Goal: Find contact information: Find contact information

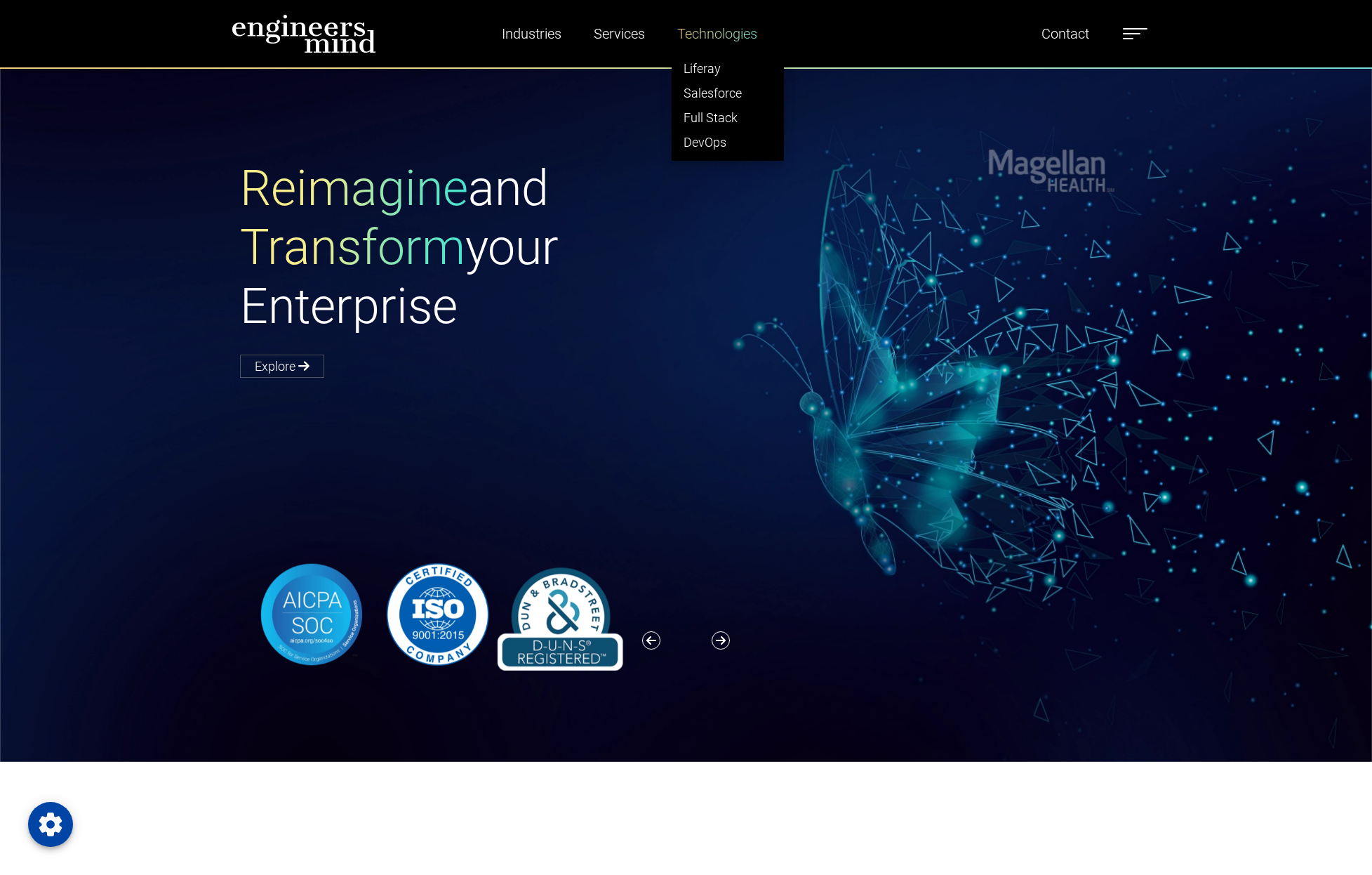
click at [705, 38] on link "Technologies" at bounding box center [717, 34] width 92 height 33
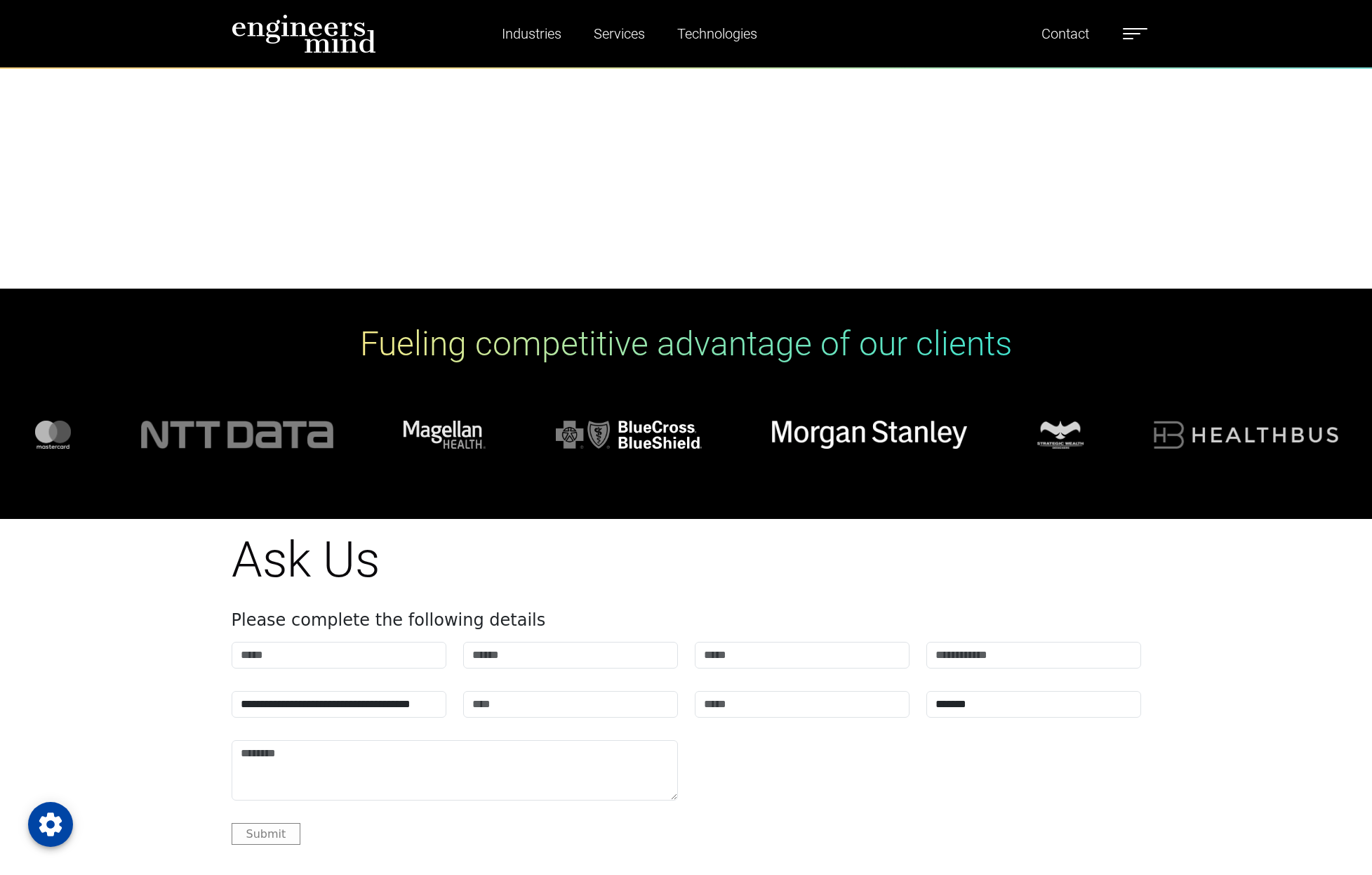
scroll to position [6181, 0]
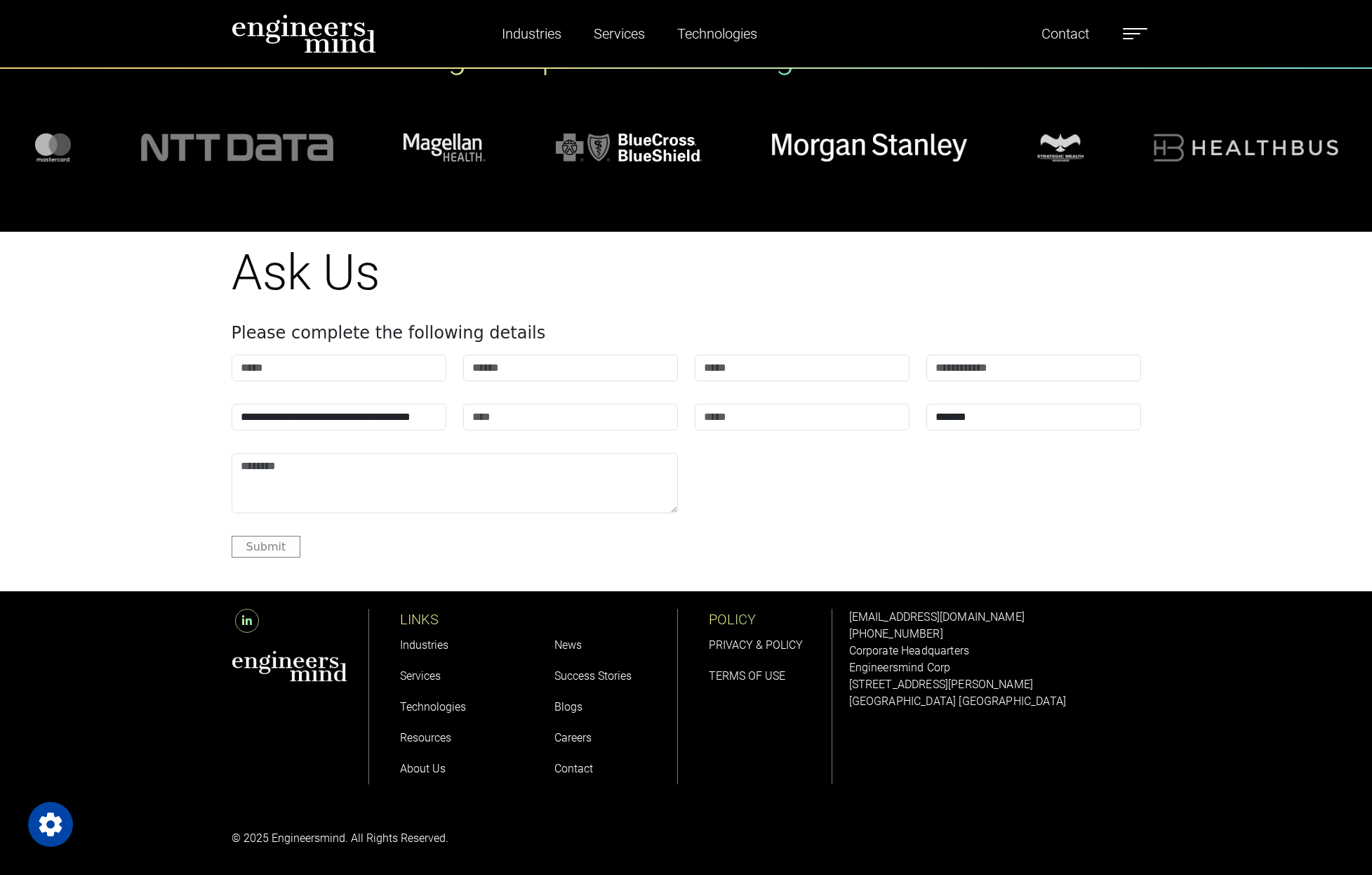
click at [568, 743] on link "Careers" at bounding box center [573, 737] width 37 height 13
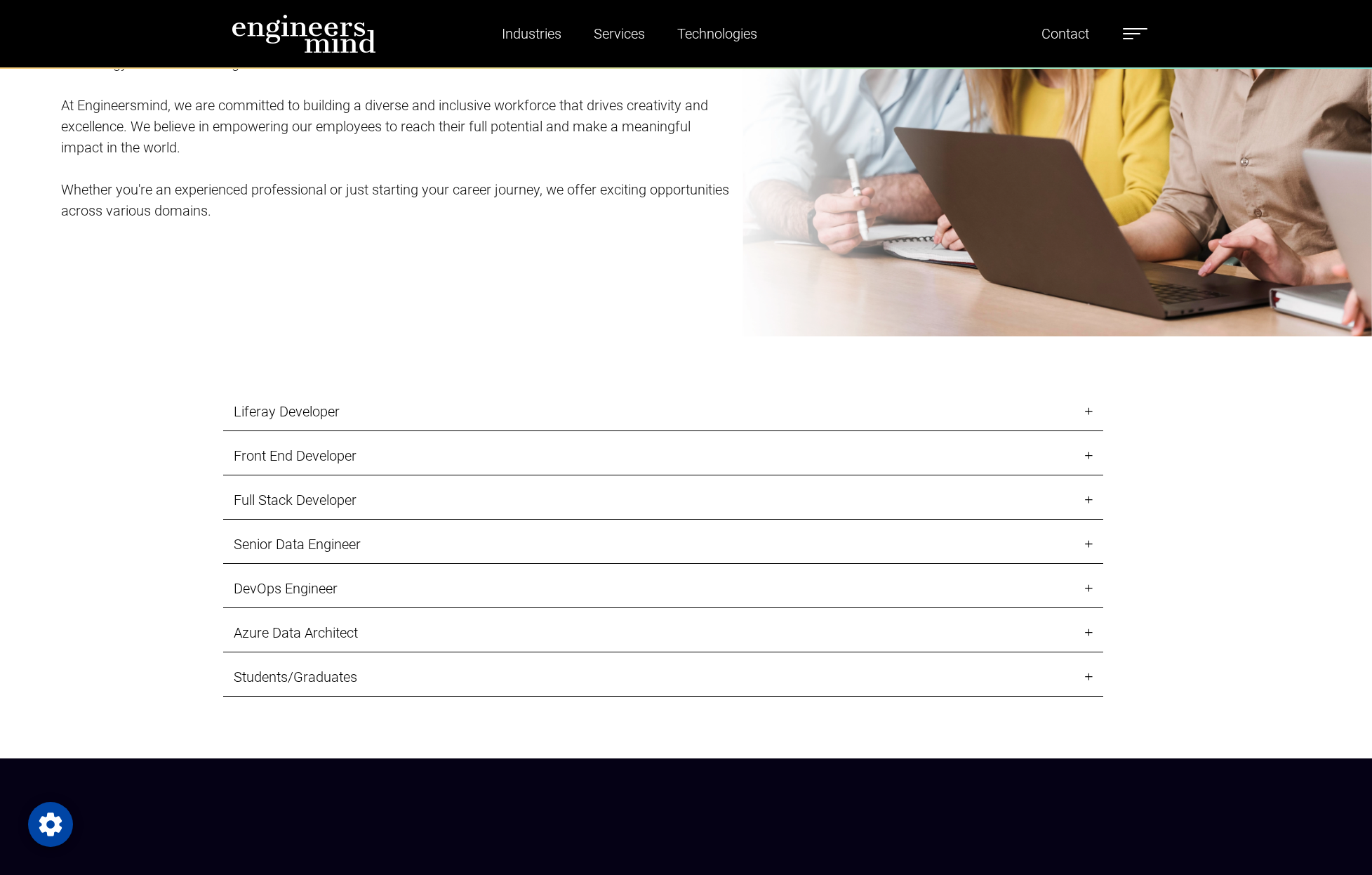
scroll to position [1866, 0]
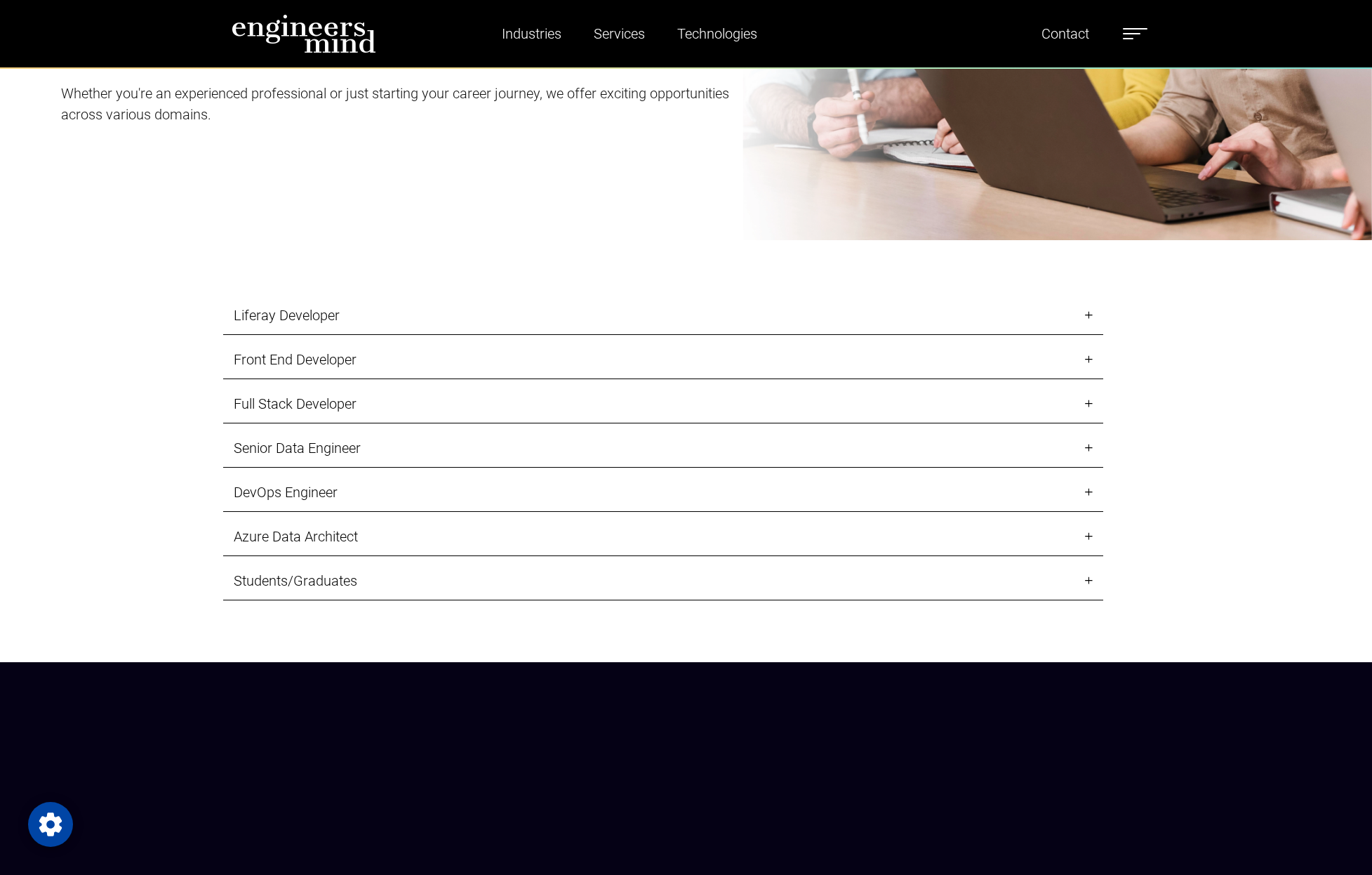
click at [454, 573] on link "Students/Graduates" at bounding box center [663, 581] width 880 height 39
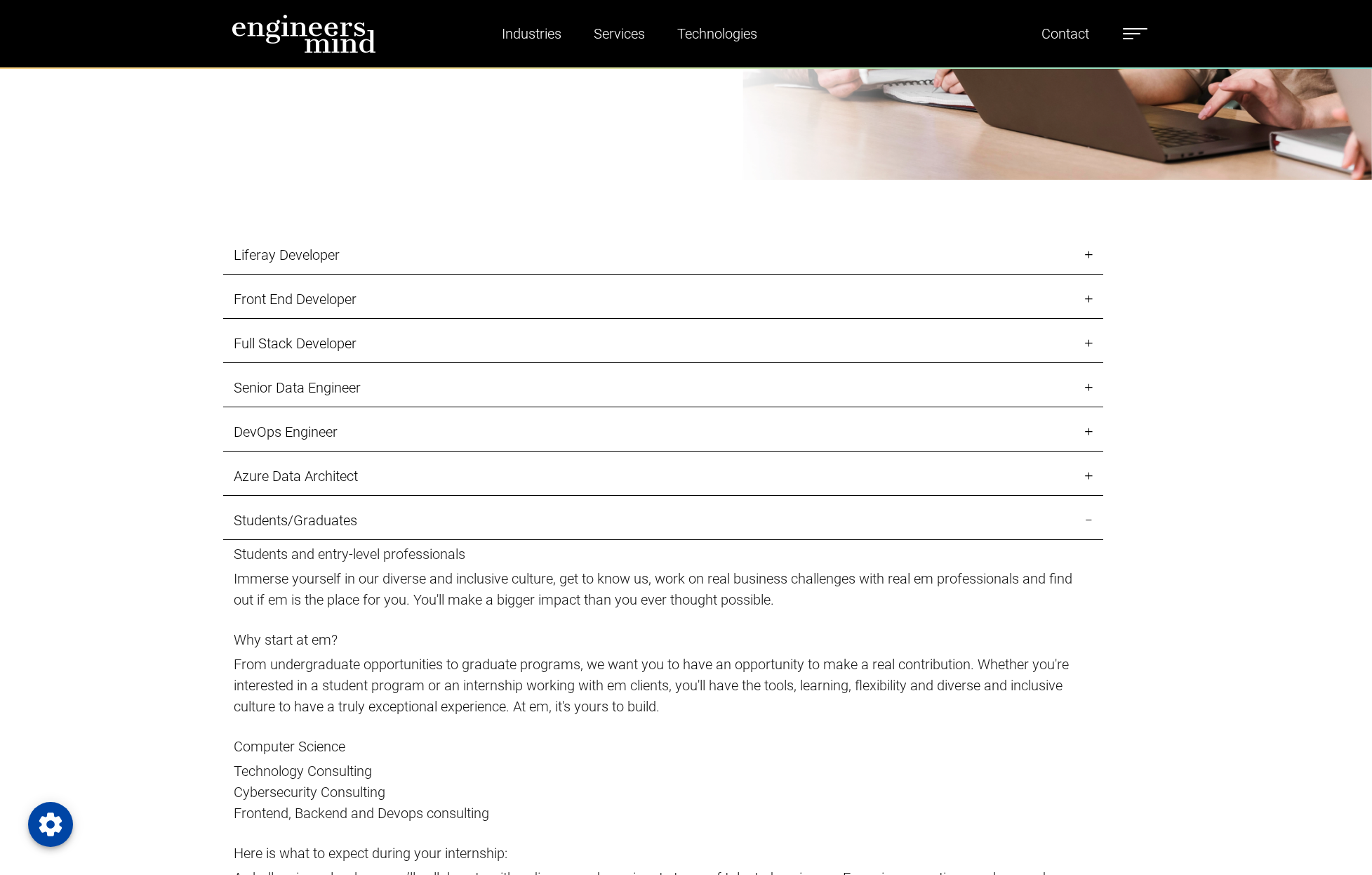
scroll to position [1868, 0]
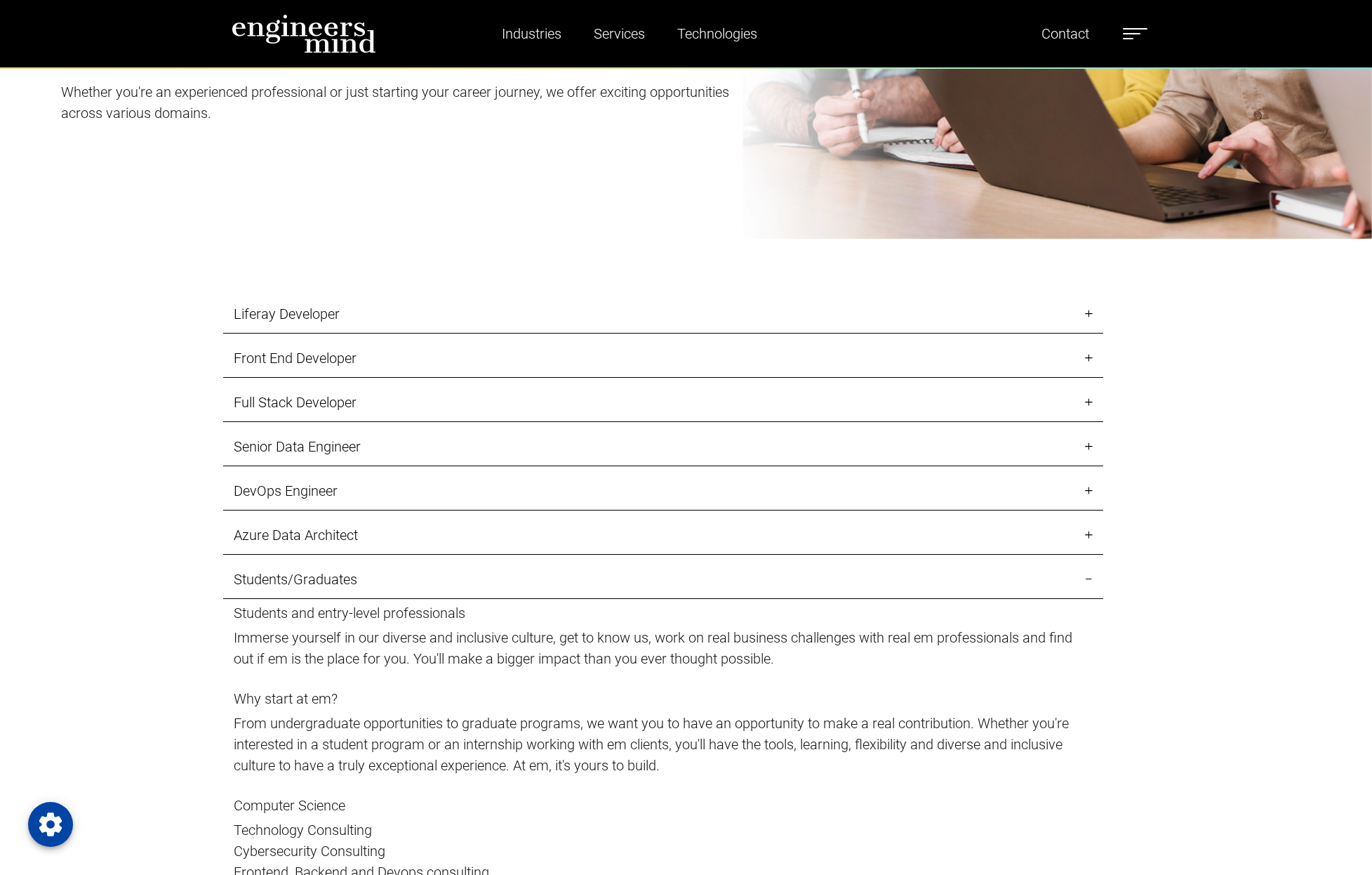
click at [280, 446] on link "Senior Data Engineer" at bounding box center [663, 447] width 880 height 39
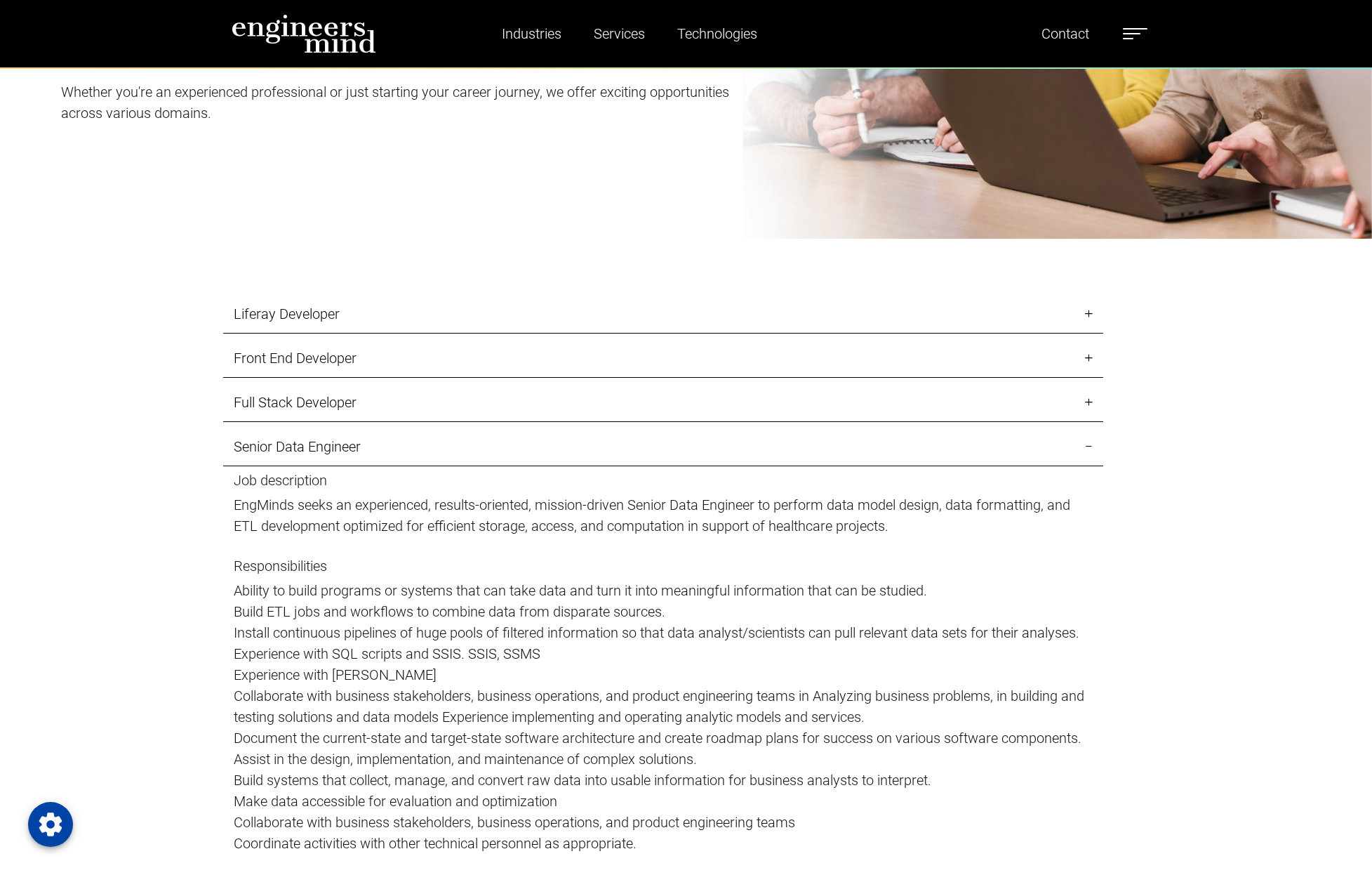
click at [280, 446] on link "Senior Data Engineer" at bounding box center [663, 447] width 880 height 39
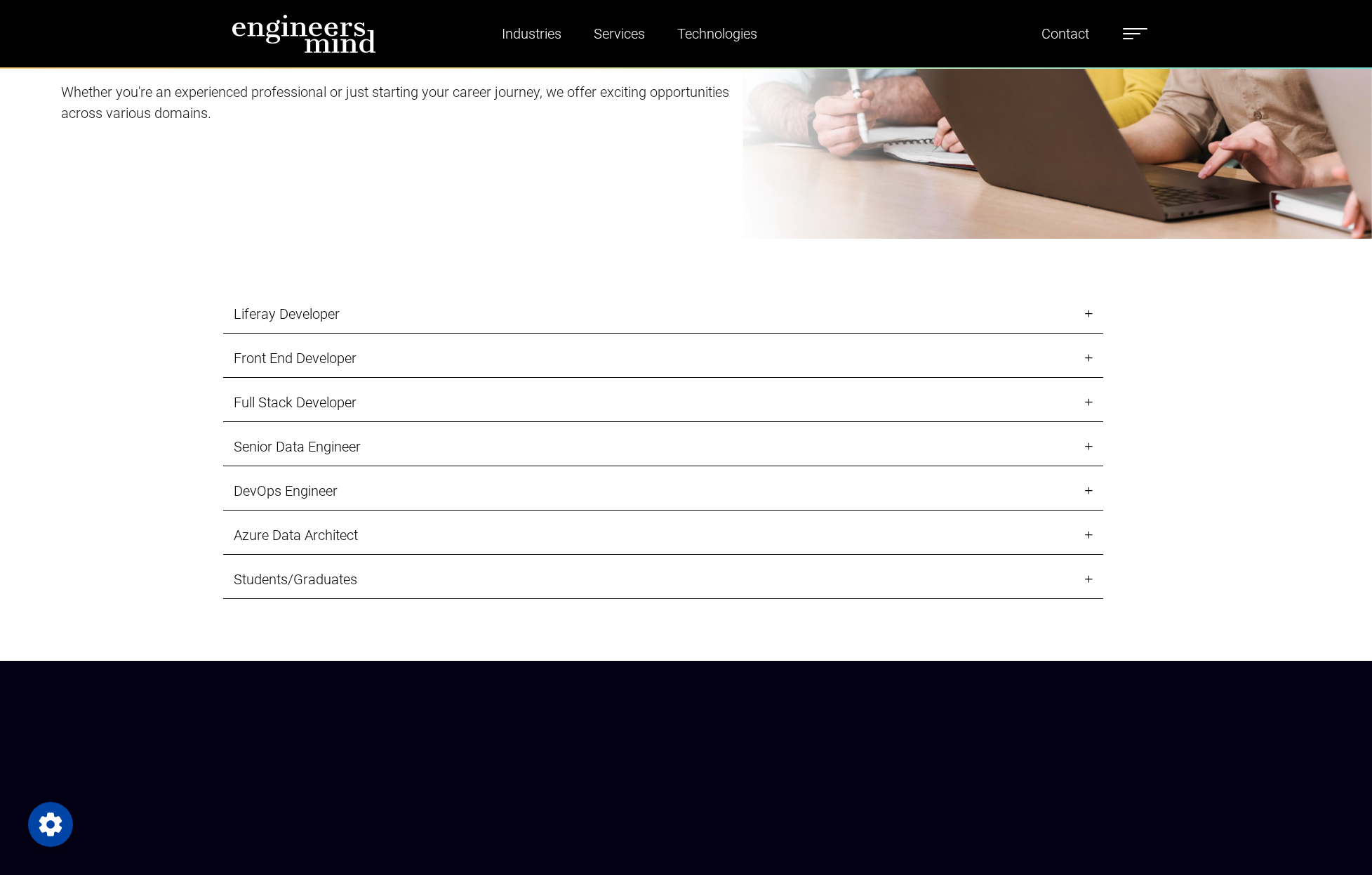
click at [275, 311] on link "Liferay Developer" at bounding box center [663, 314] width 880 height 39
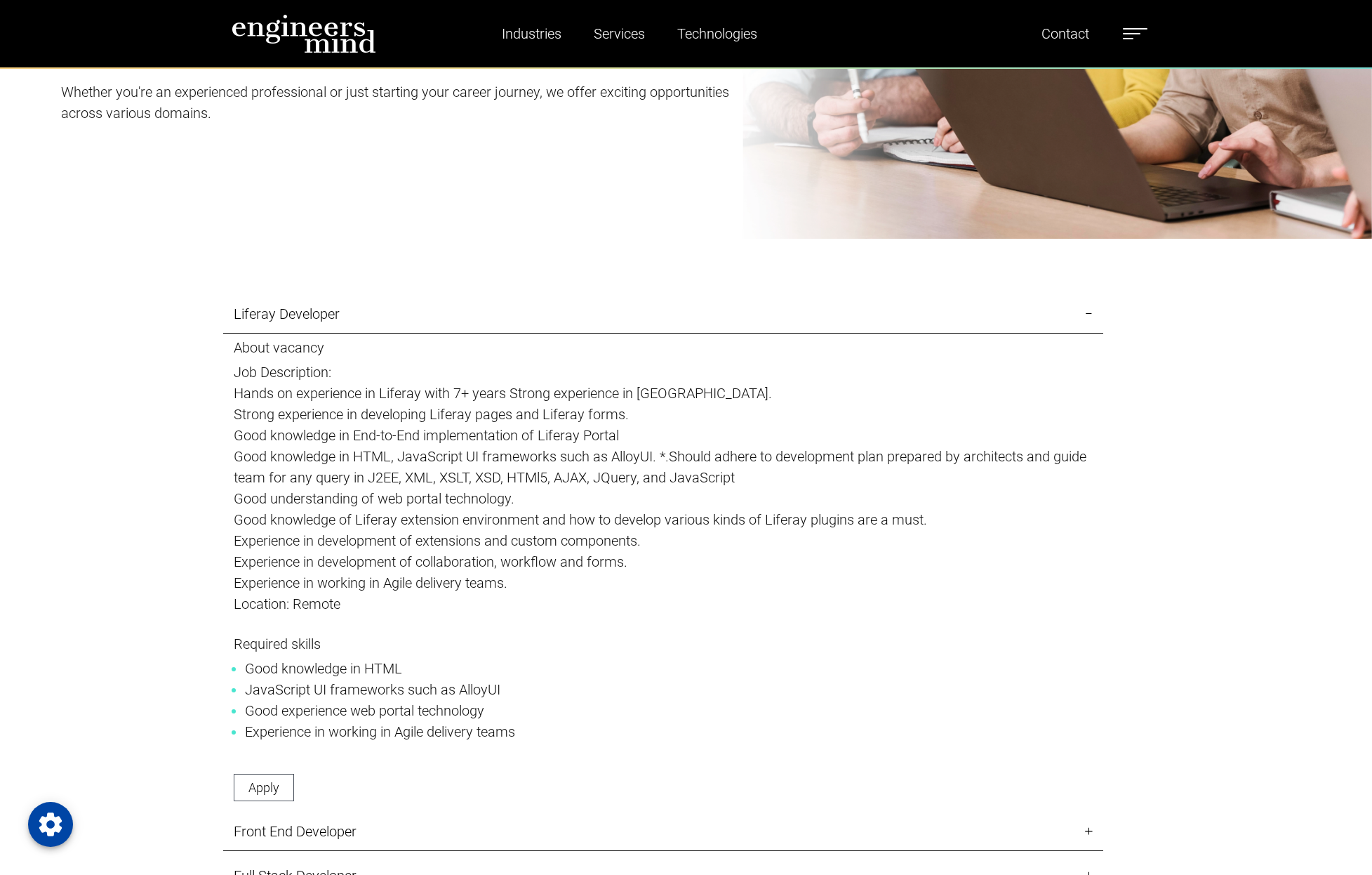
click at [275, 311] on link "Liferay Developer" at bounding box center [663, 314] width 880 height 39
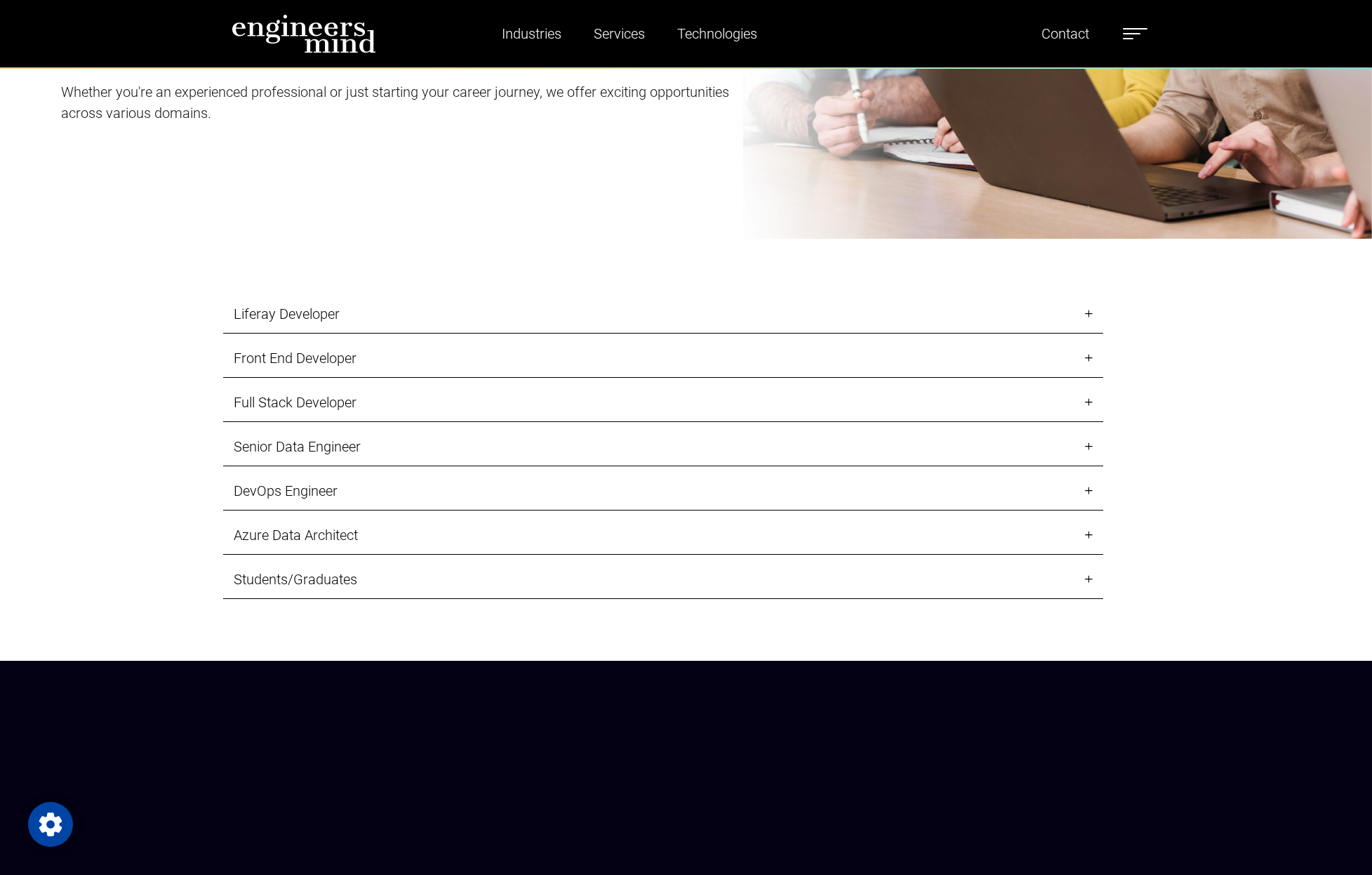
click at [269, 349] on link "Front End Developer" at bounding box center [663, 359] width 880 height 39
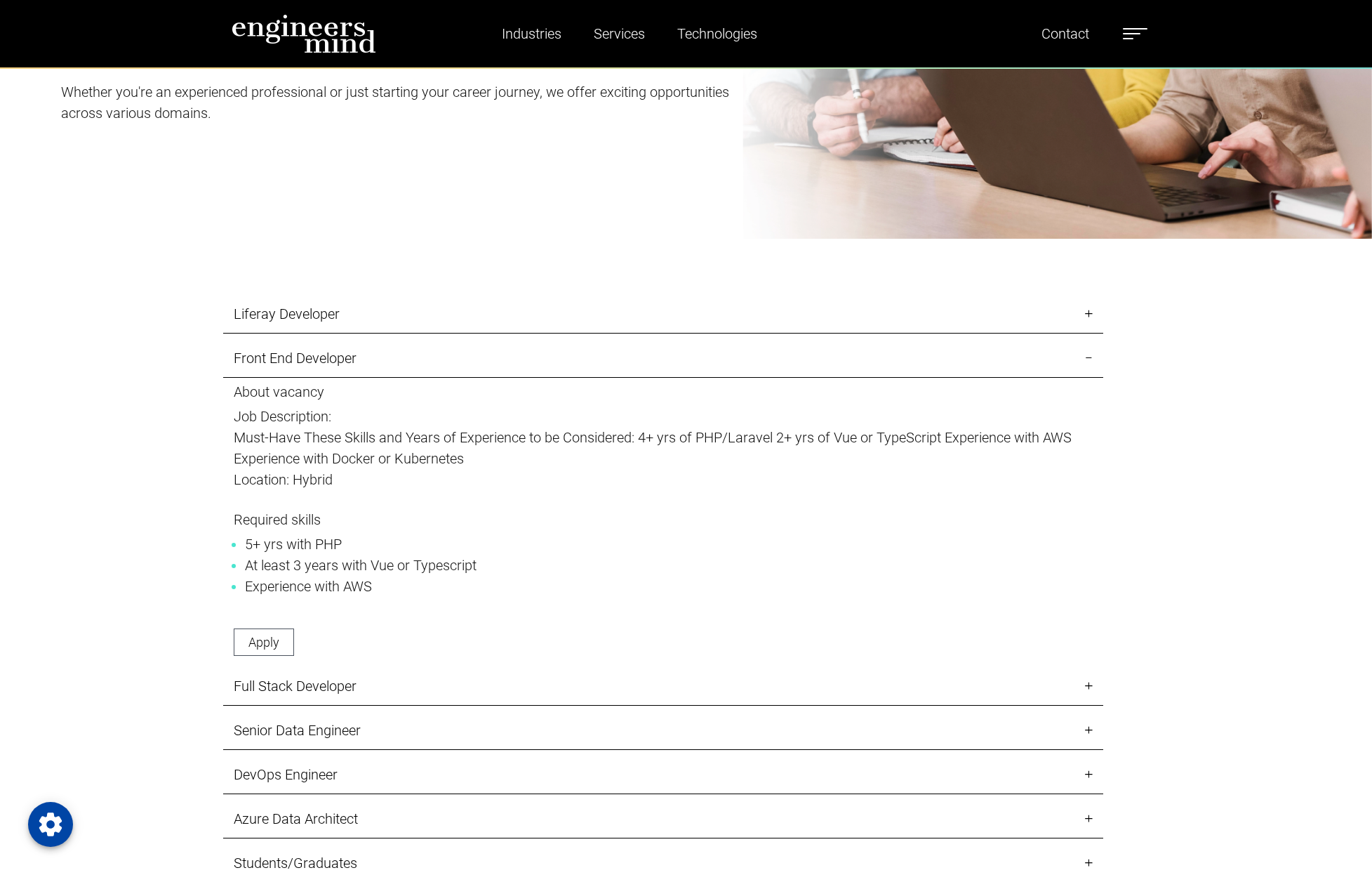
click at [269, 349] on link "Front End Developer" at bounding box center [663, 359] width 880 height 39
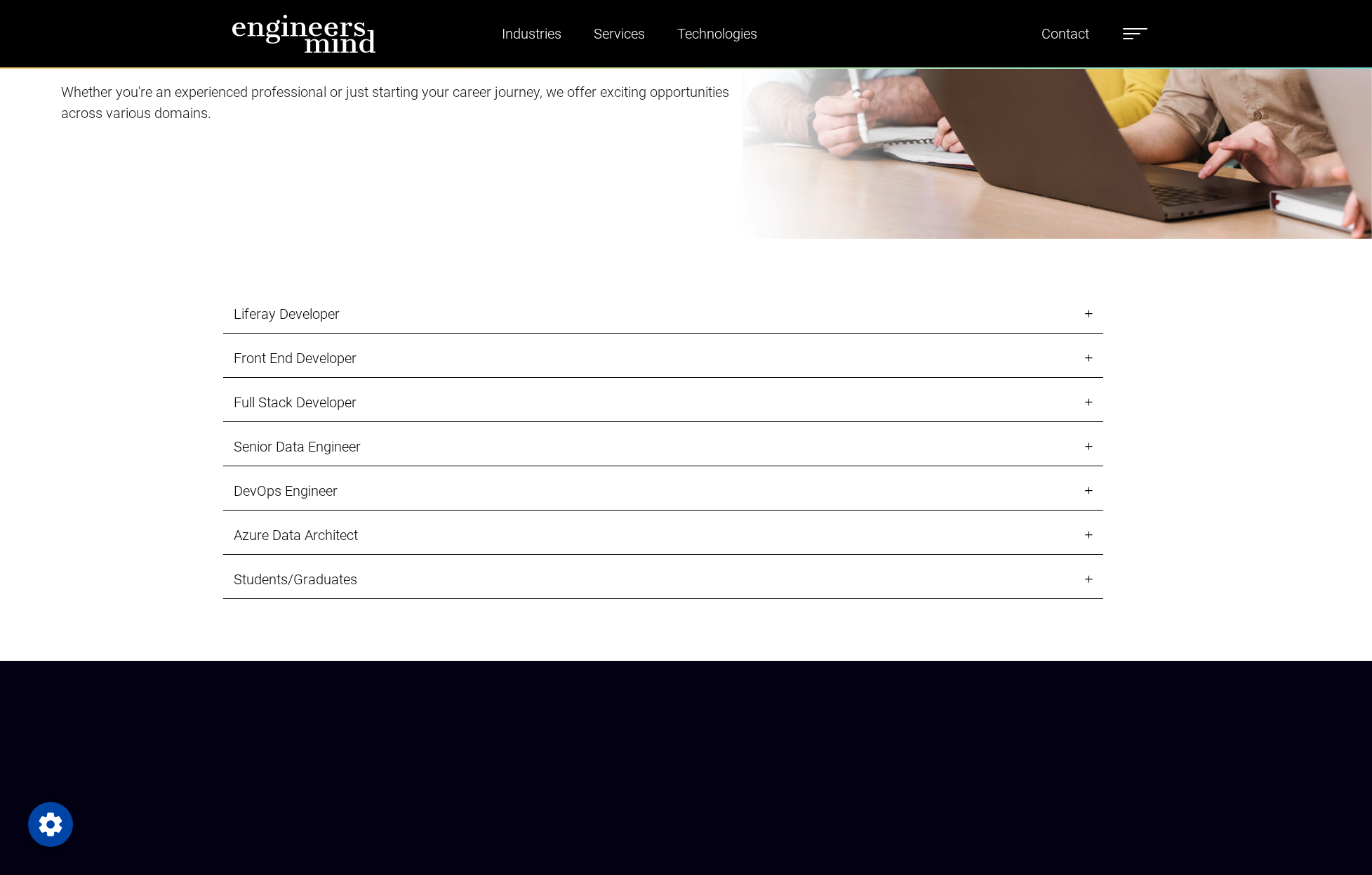
click at [275, 405] on link "Full Stack Developer" at bounding box center [663, 403] width 880 height 39
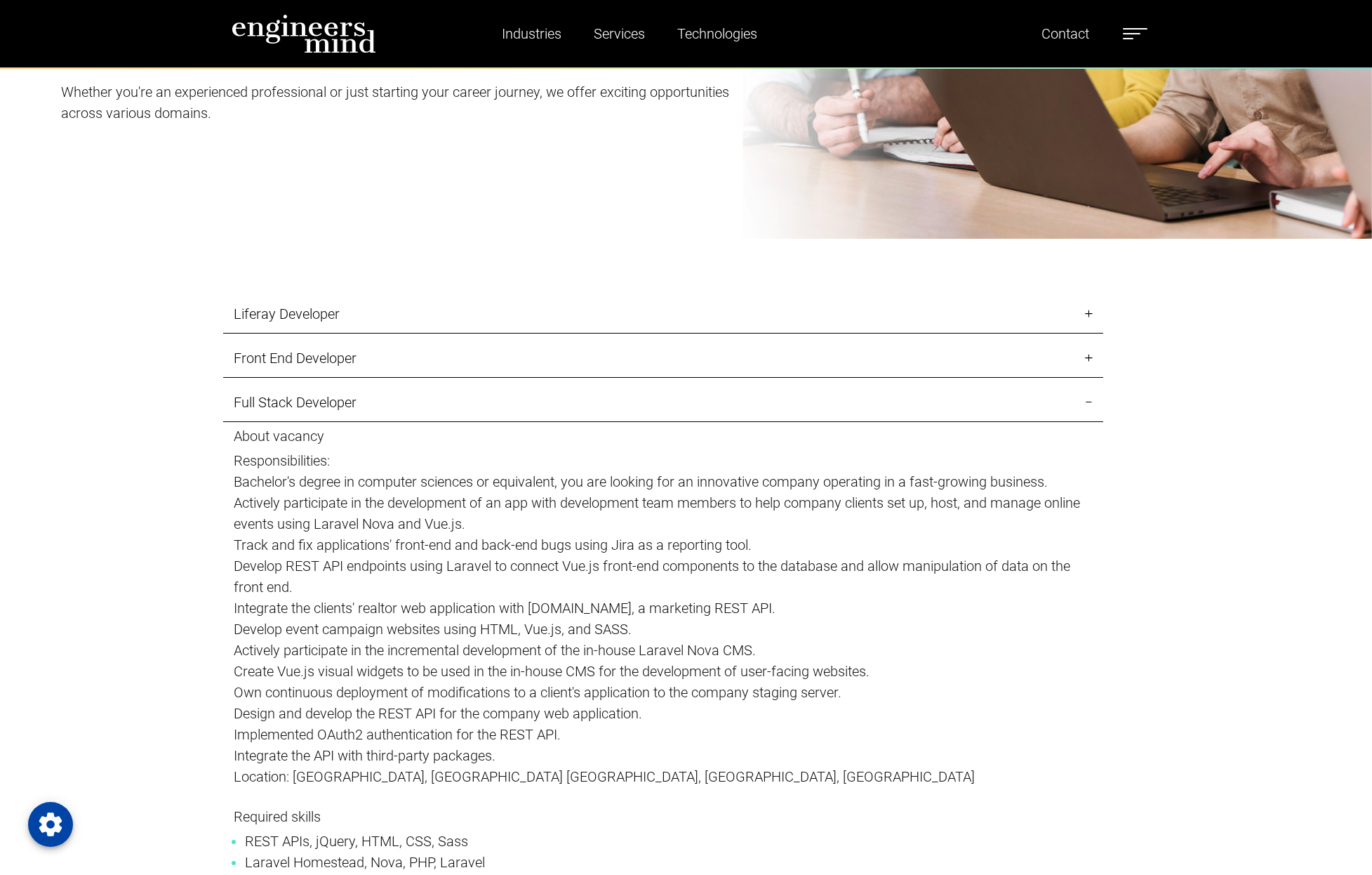
click at [275, 405] on link "Full Stack Developer" at bounding box center [663, 403] width 880 height 39
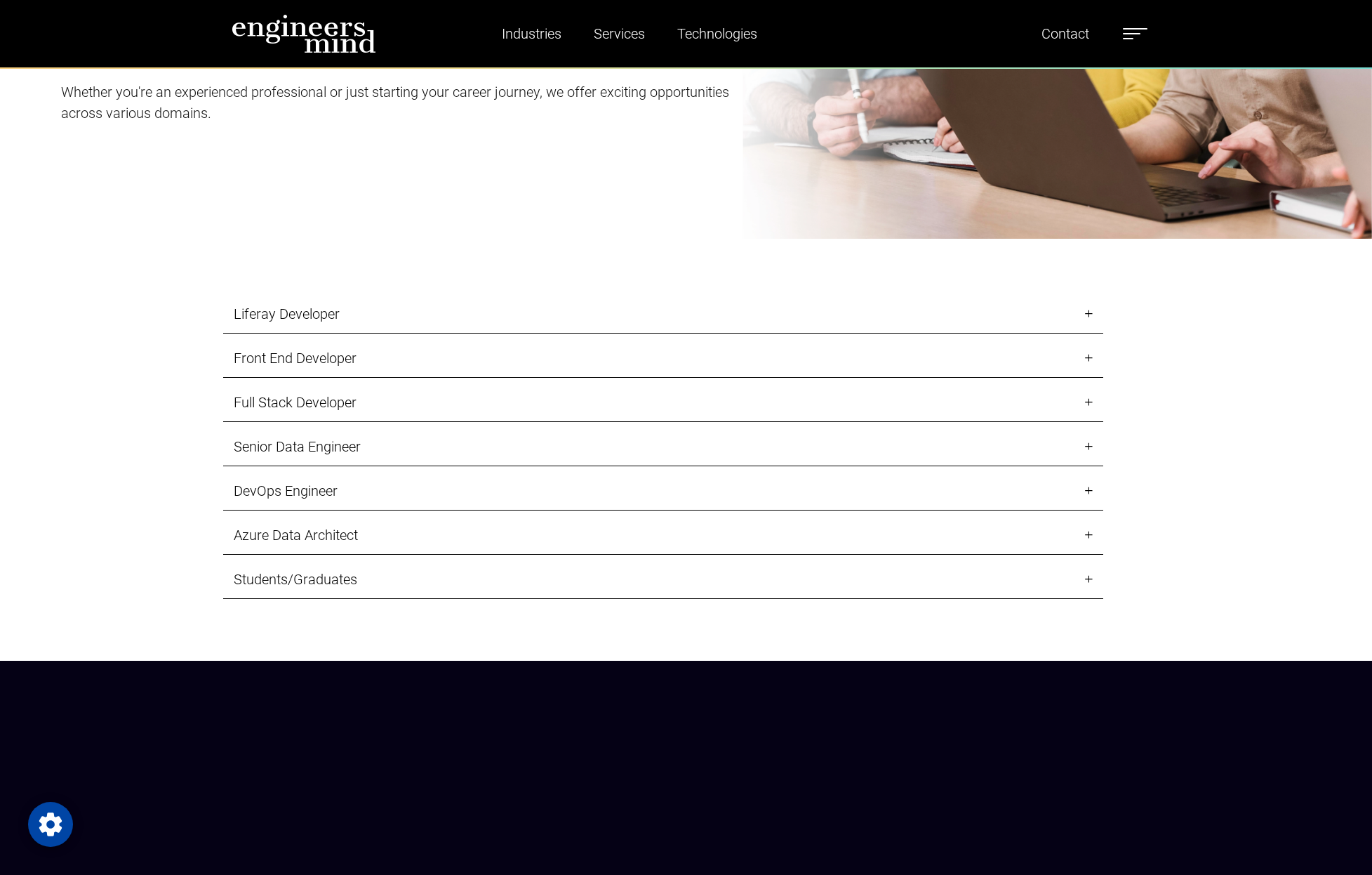
click at [267, 484] on link "DevOps Engineer" at bounding box center [663, 491] width 880 height 39
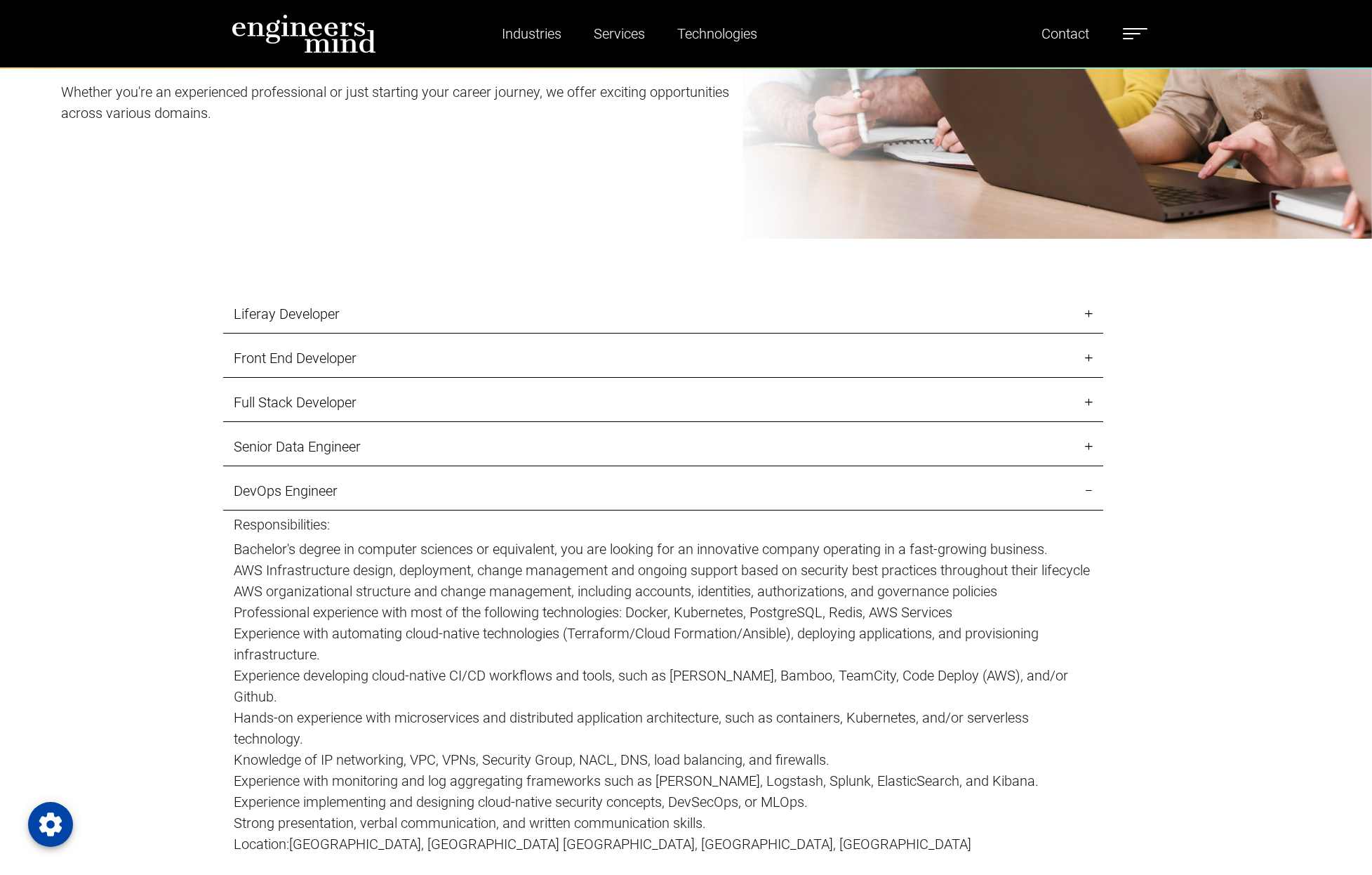
click at [267, 484] on link "DevOps Engineer" at bounding box center [663, 491] width 880 height 39
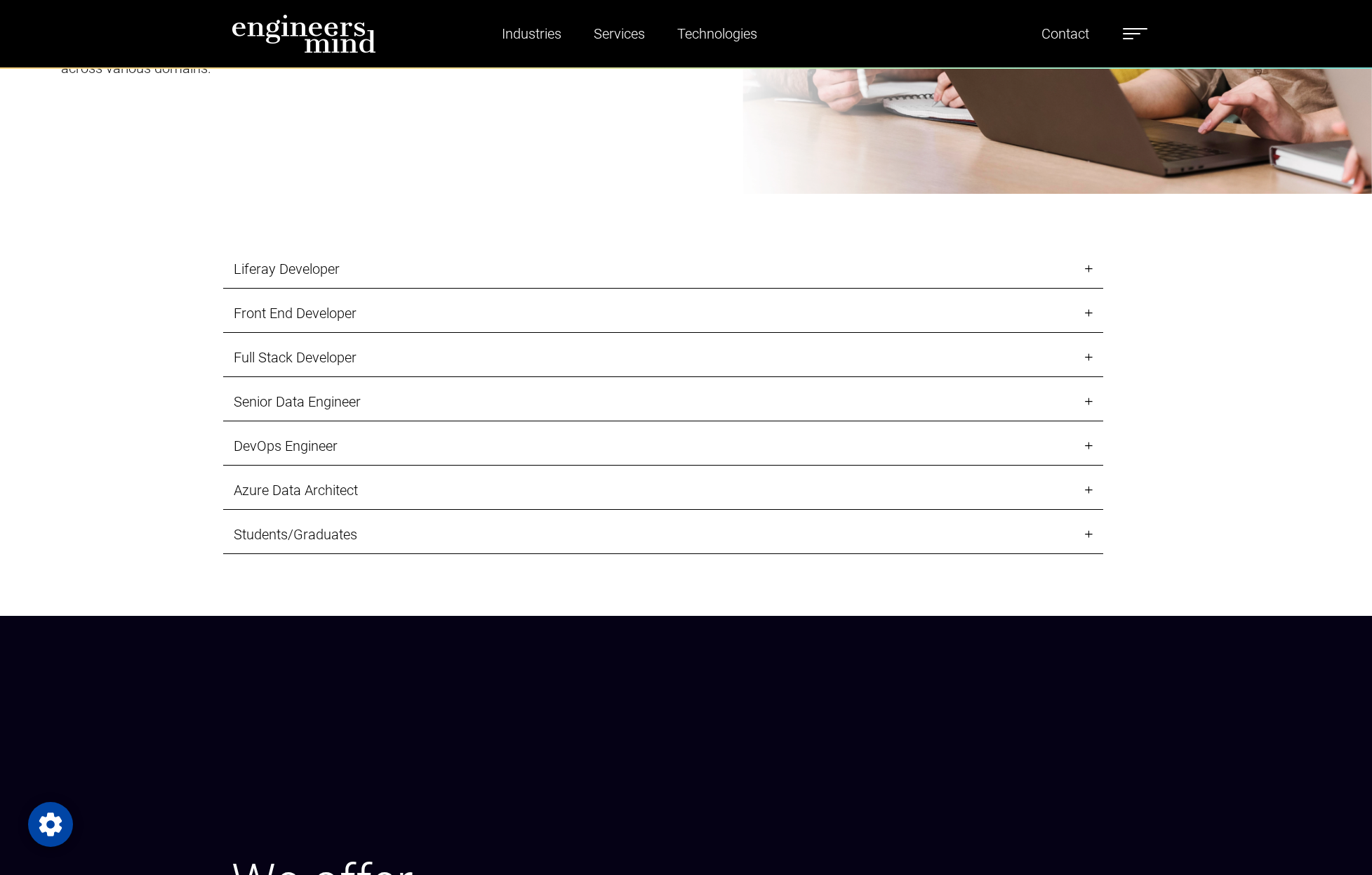
scroll to position [1915, 0]
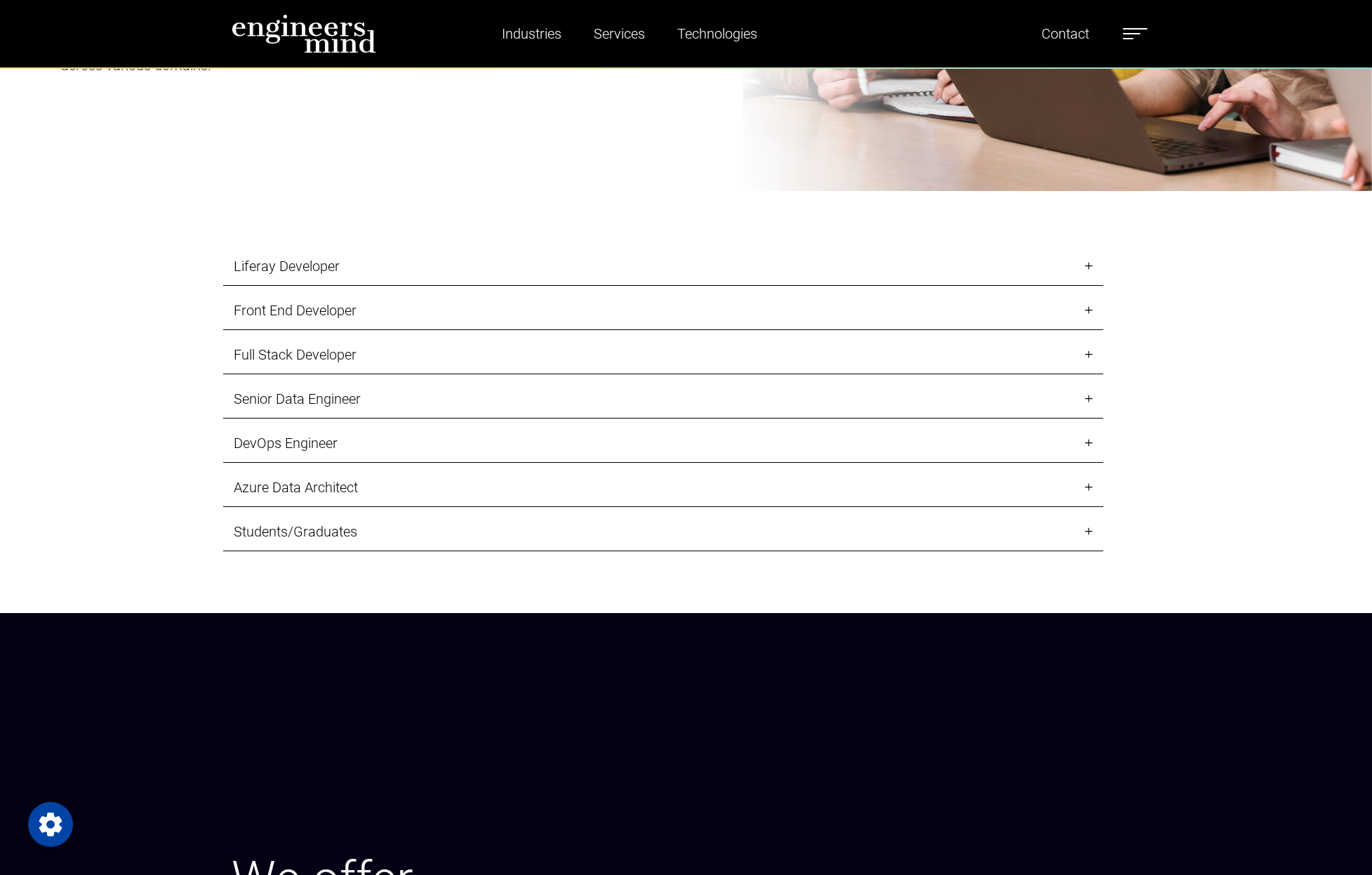
click at [267, 485] on link "Azure Data Architect" at bounding box center [663, 488] width 880 height 39
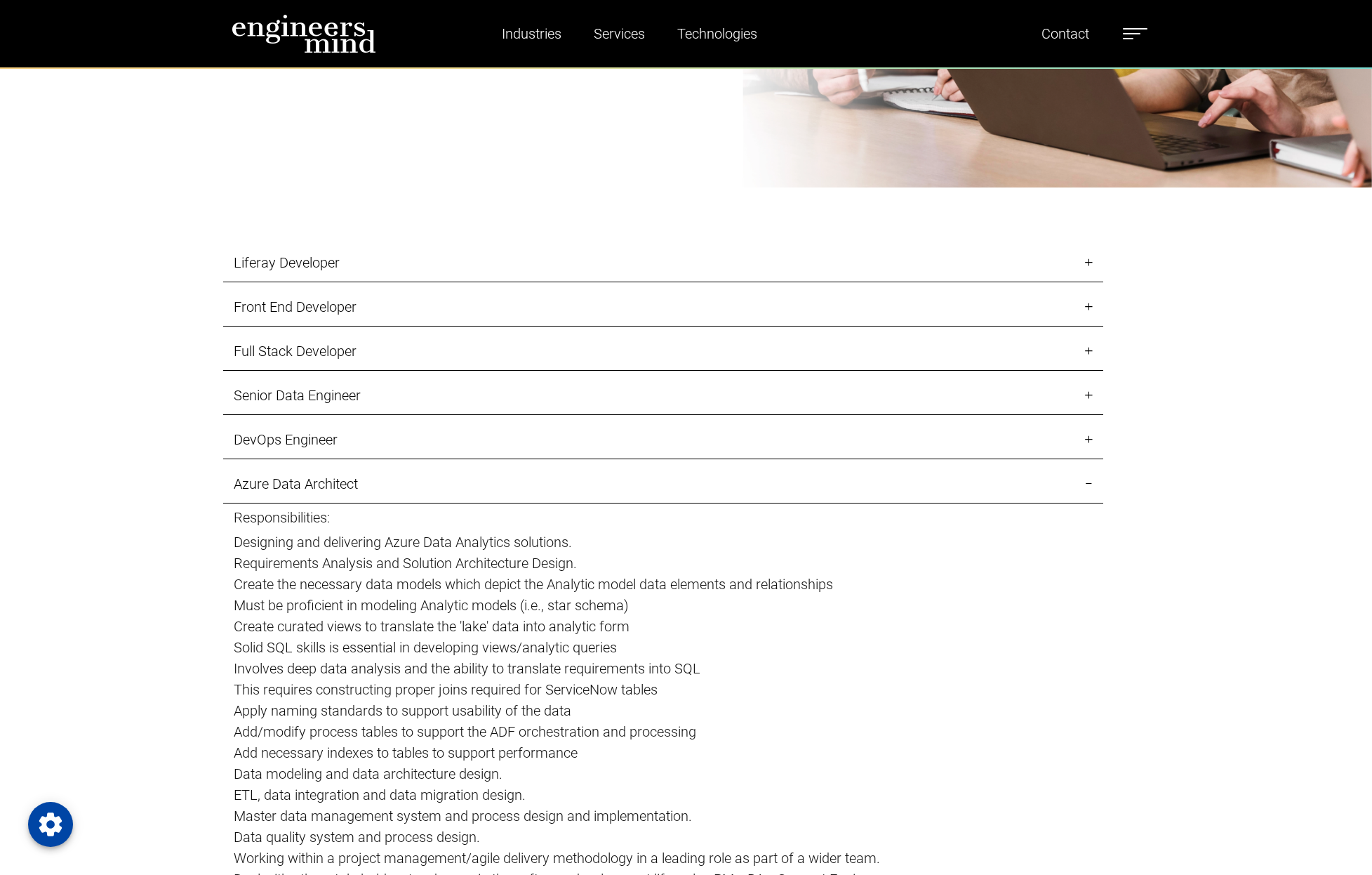
click at [267, 485] on link "Azure Data Architect" at bounding box center [663, 484] width 880 height 39
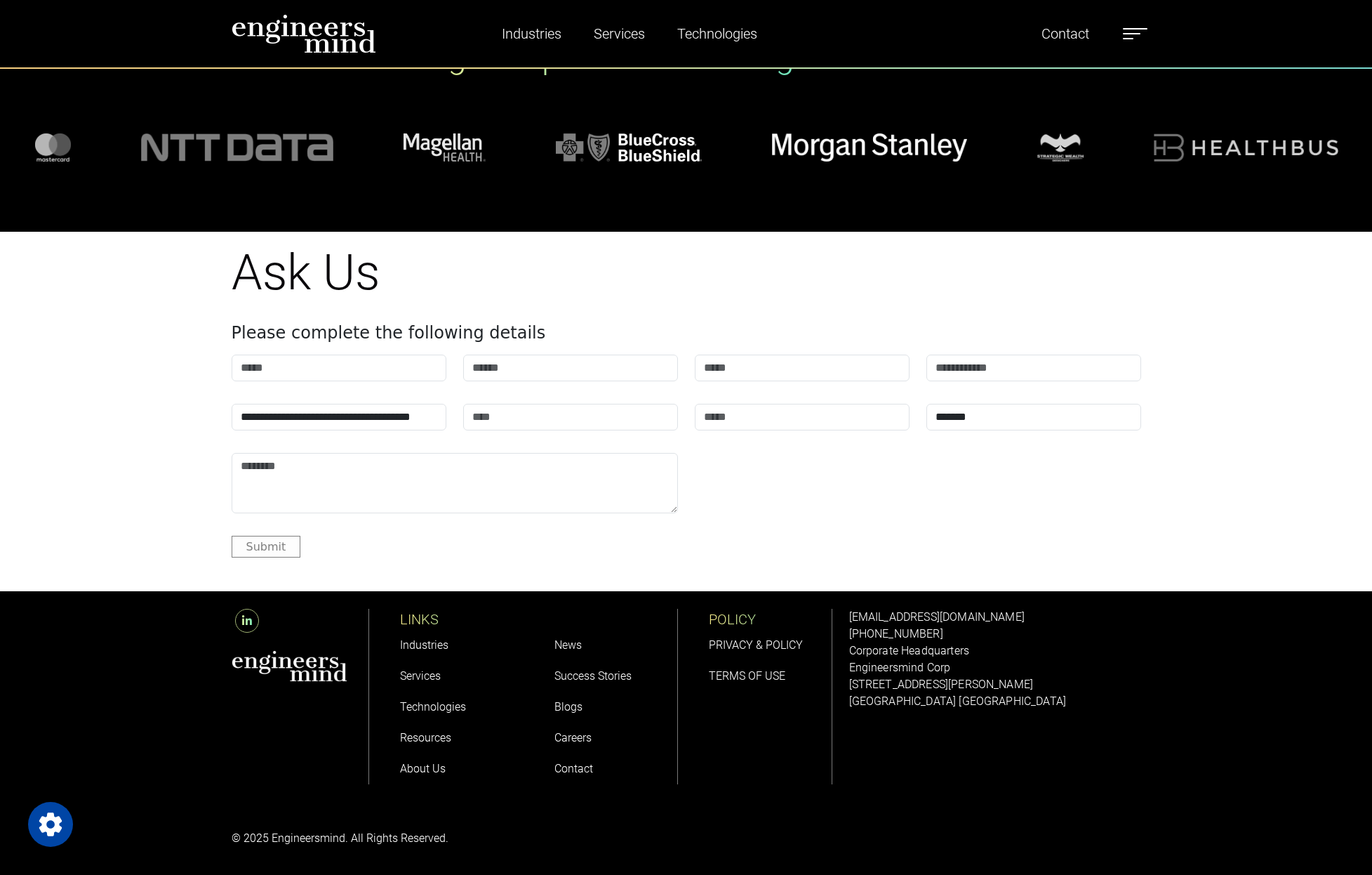
scroll to position [7017, 0]
click at [563, 813] on div "© 2025 Engineersmind. All Rights Reserved." at bounding box center [686, 839] width 1372 height 73
click at [567, 769] on link "Contact" at bounding box center [573, 768] width 39 height 13
click at [431, 675] on link "Services" at bounding box center [420, 675] width 40 height 13
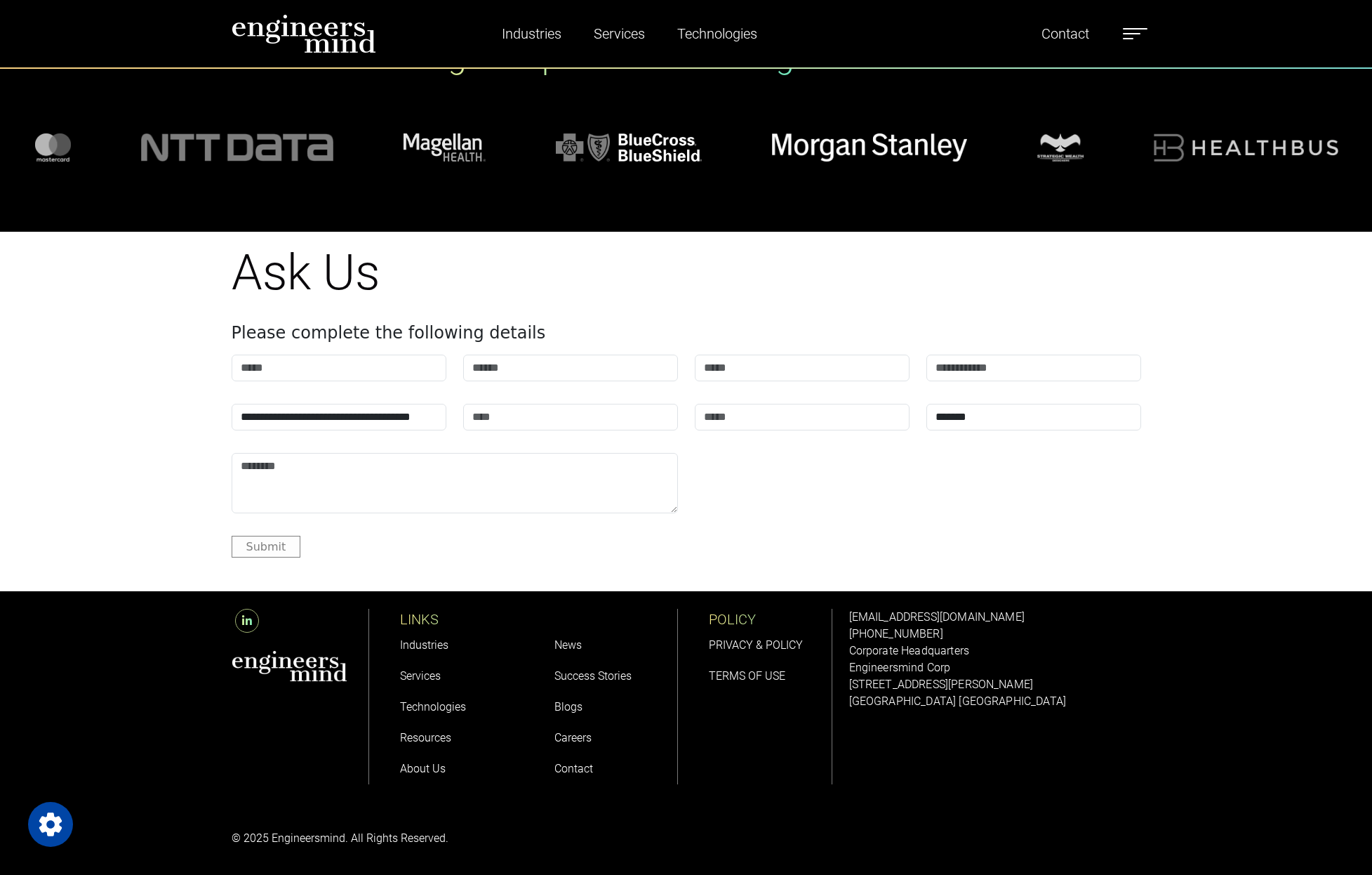
scroll to position [5630, 0]
click at [433, 766] on link "About Us" at bounding box center [422, 768] width 46 height 13
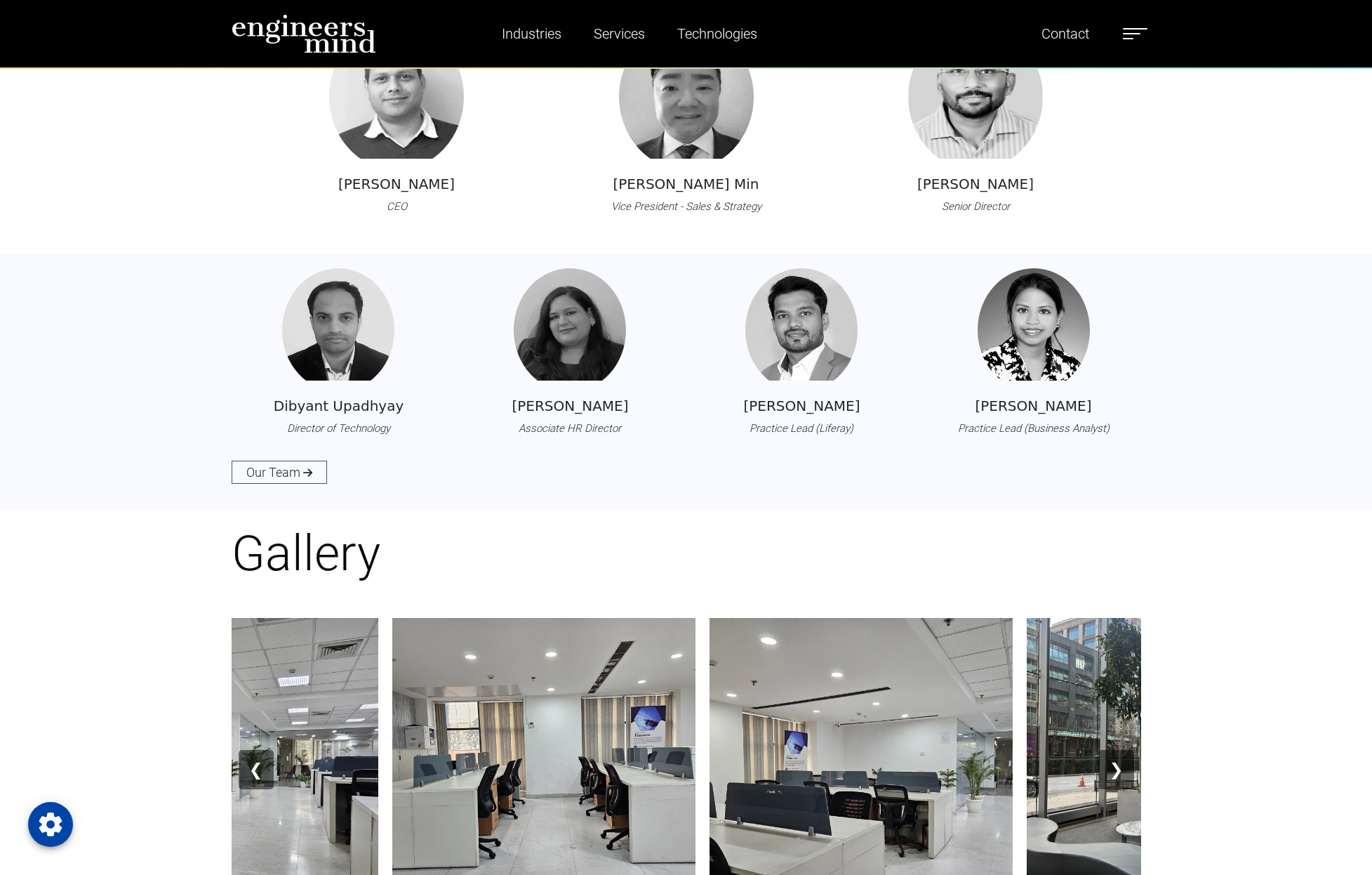
scroll to position [1630, 0]
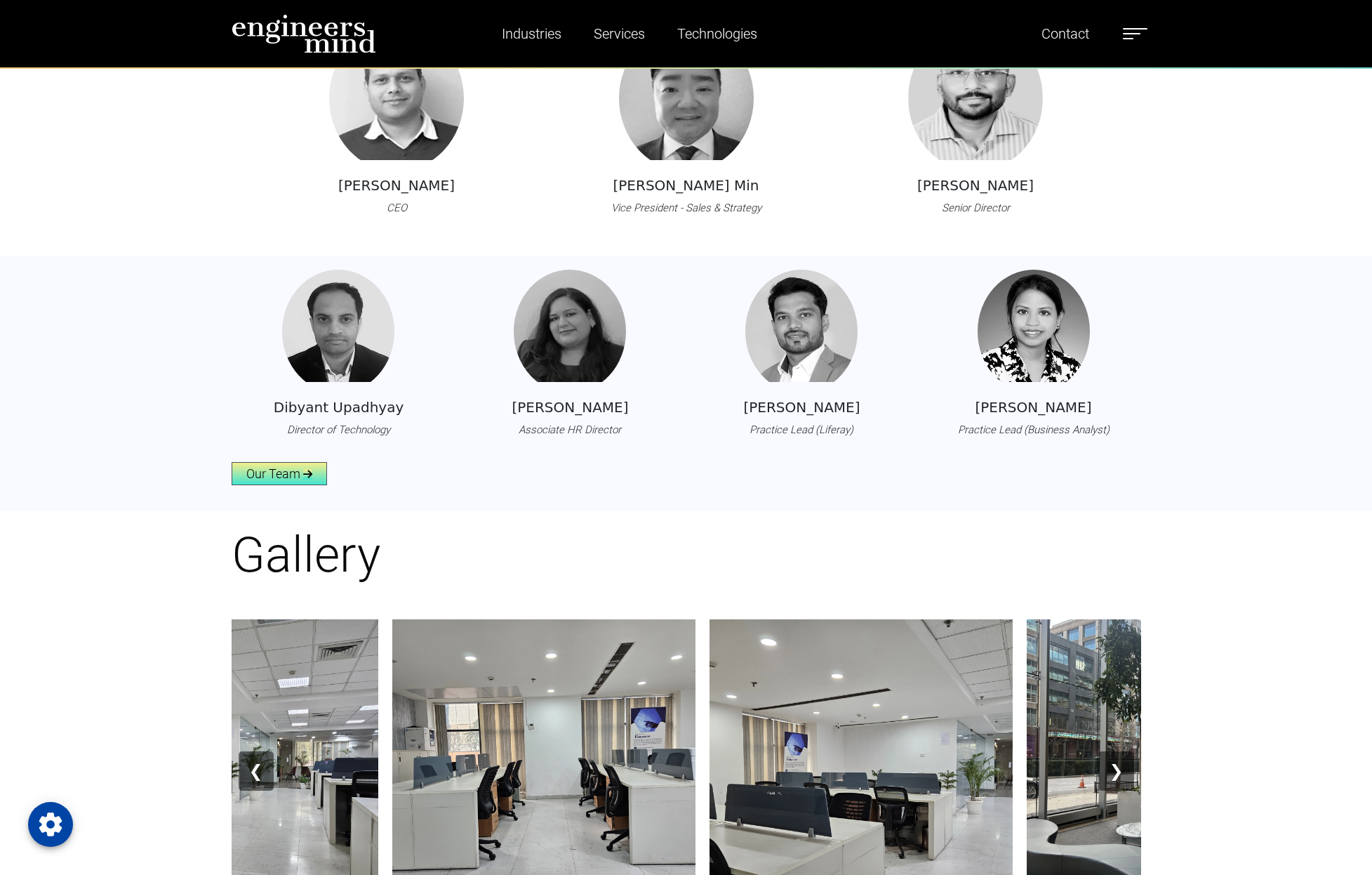
click at [303, 475] on icon at bounding box center [308, 474] width 9 height 11
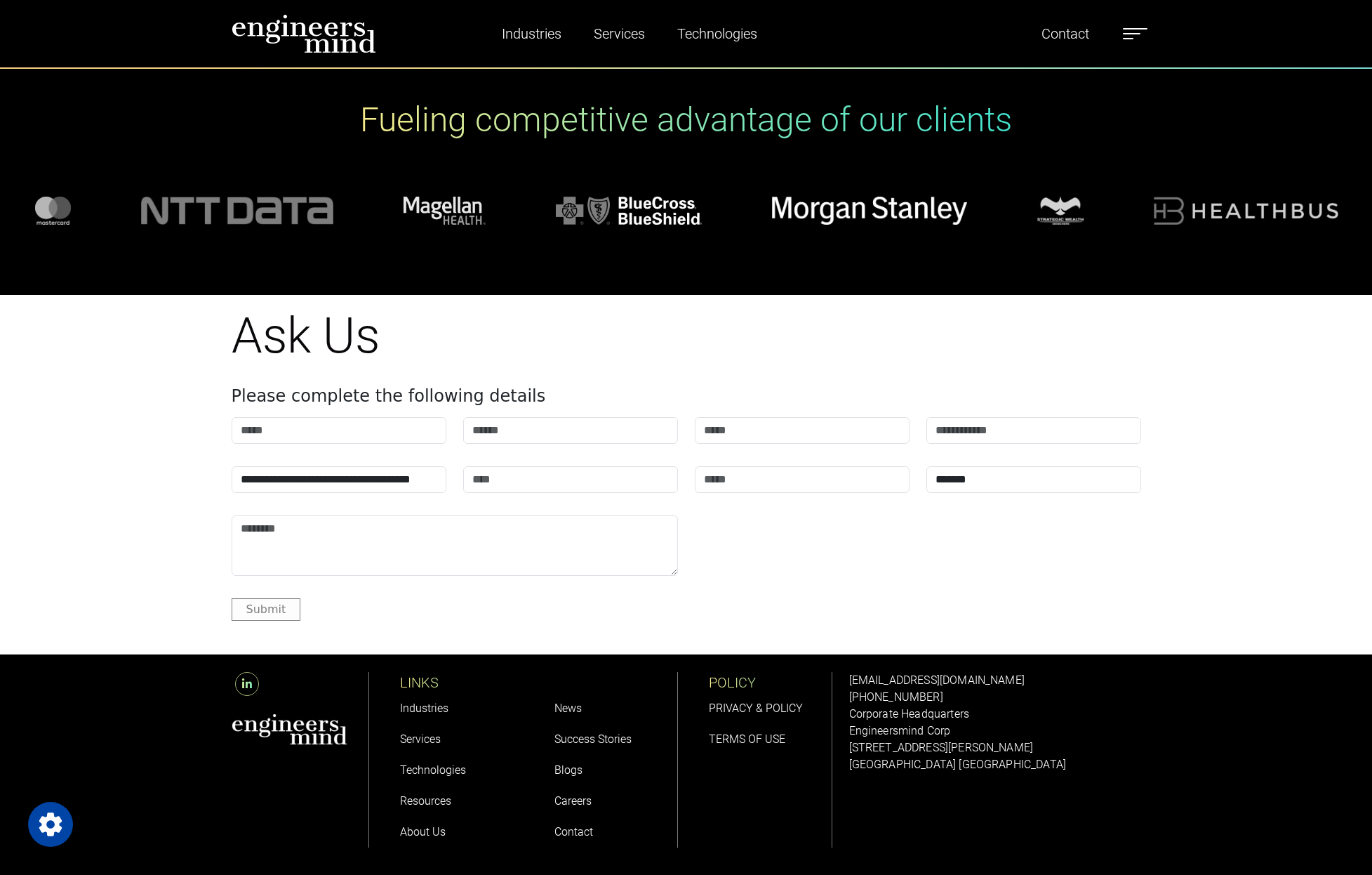
scroll to position [4852, 0]
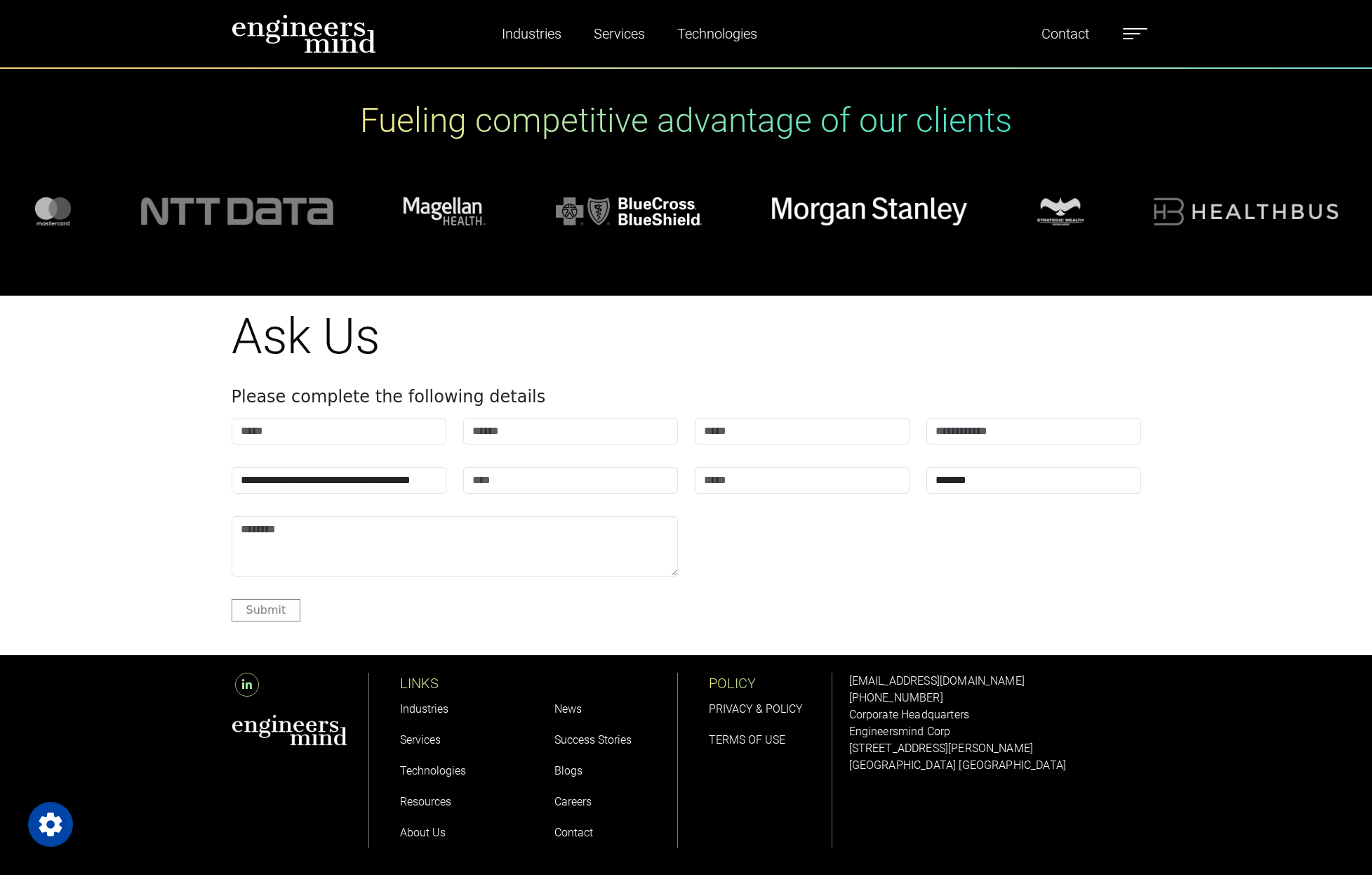
click at [578, 702] on link "News" at bounding box center [567, 708] width 27 height 13
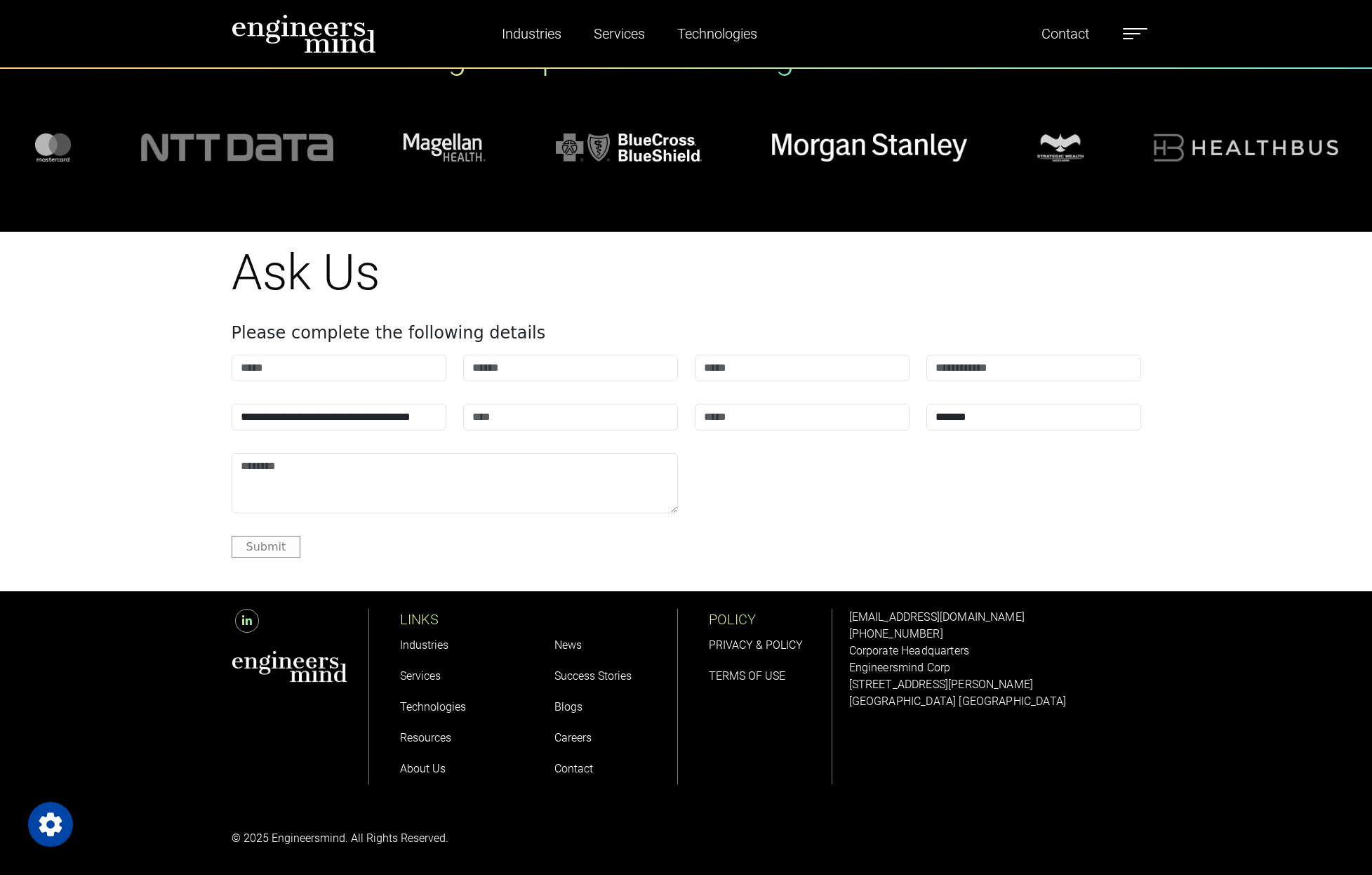
scroll to position [1467, 0]
click at [442, 645] on link "Industries" at bounding box center [424, 644] width 48 height 13
click at [442, 700] on link "Technologies" at bounding box center [432, 706] width 66 height 13
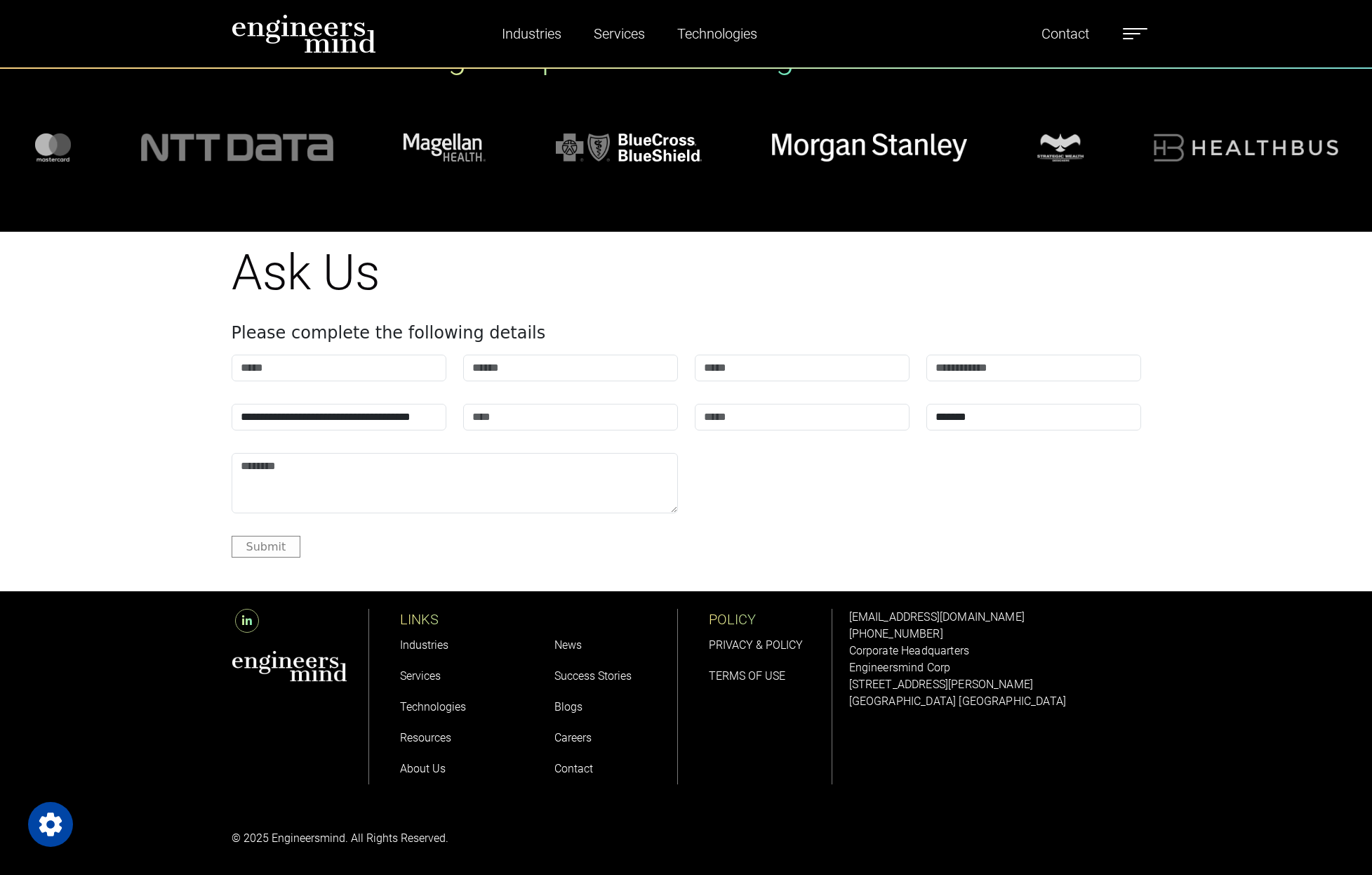
click at [574, 770] on link "Contact" at bounding box center [573, 768] width 39 height 13
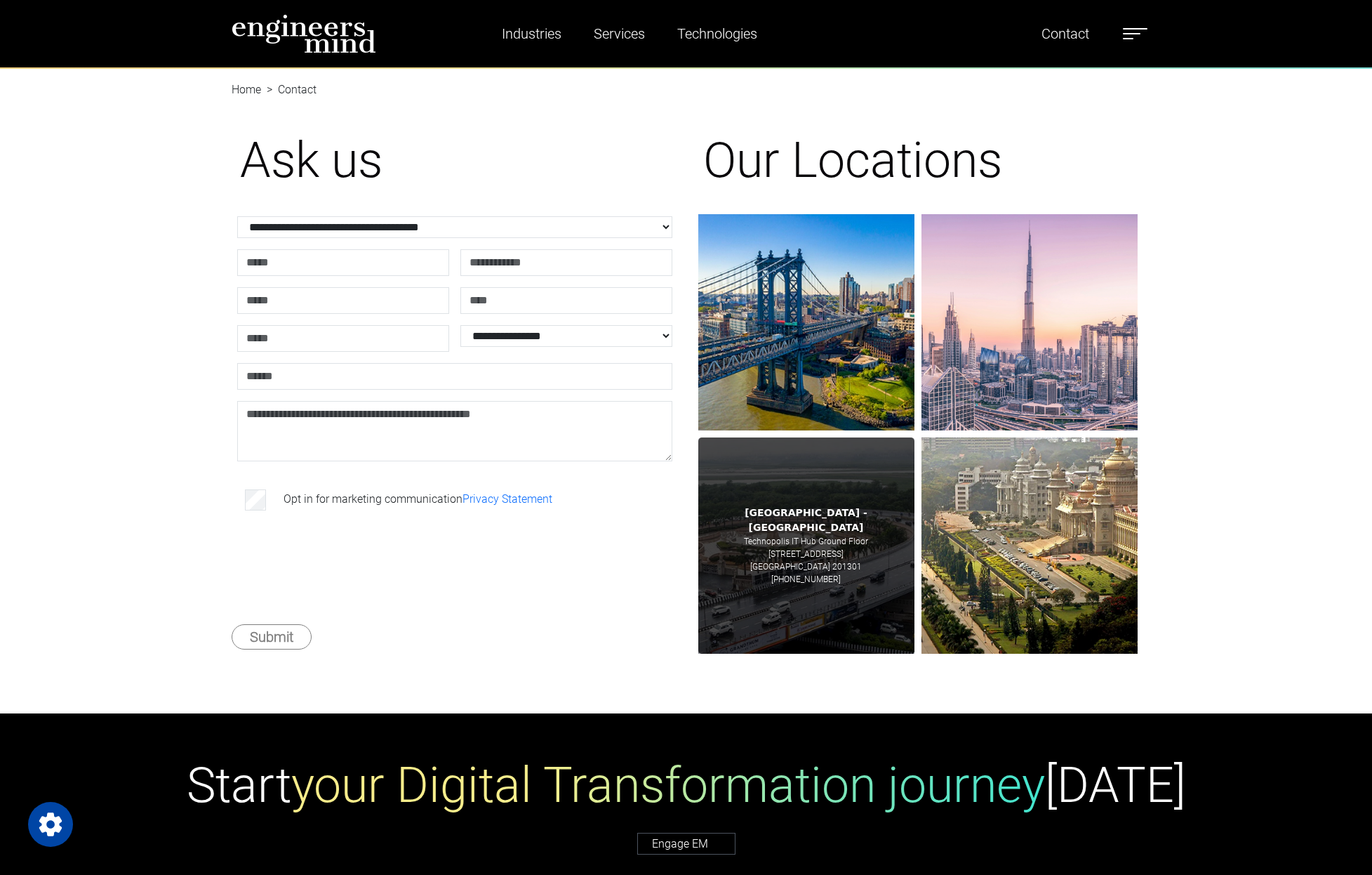
click at [815, 564] on p "Industrial Area, Noida, Uttar Pradesh 201301" at bounding box center [806, 566] width 112 height 12
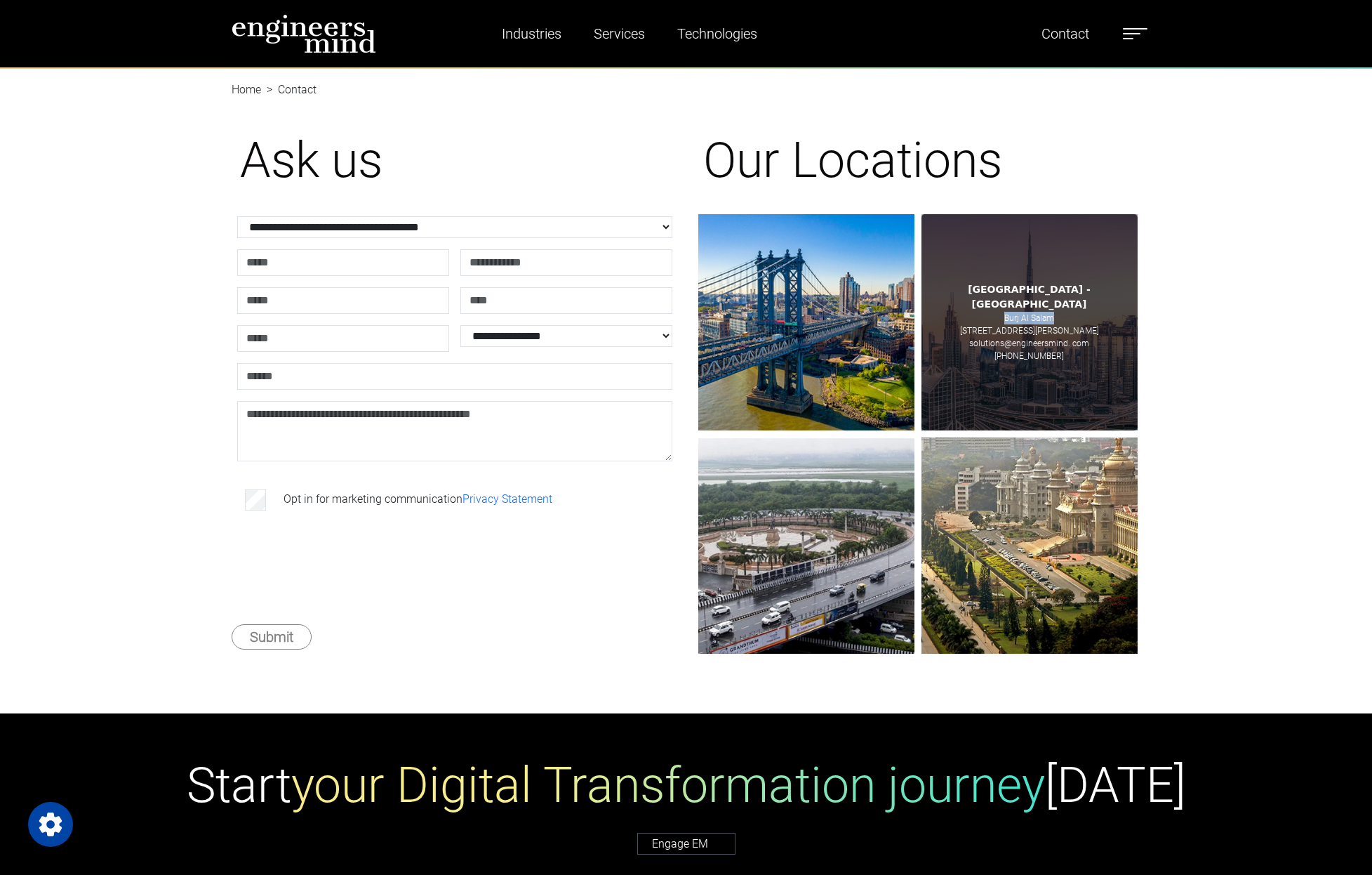
drag, startPoint x: 1006, startPoint y: 311, endPoint x: 1056, endPoint y: 311, distance: 50.0
click at [1056, 311] on div "Dubai - UAE Burj Al Salam Level 36, Sheikh Zayed Rd solutions@engineersmind. co…" at bounding box center [1029, 322] width 216 height 216
copy p "Burj Al Salam"
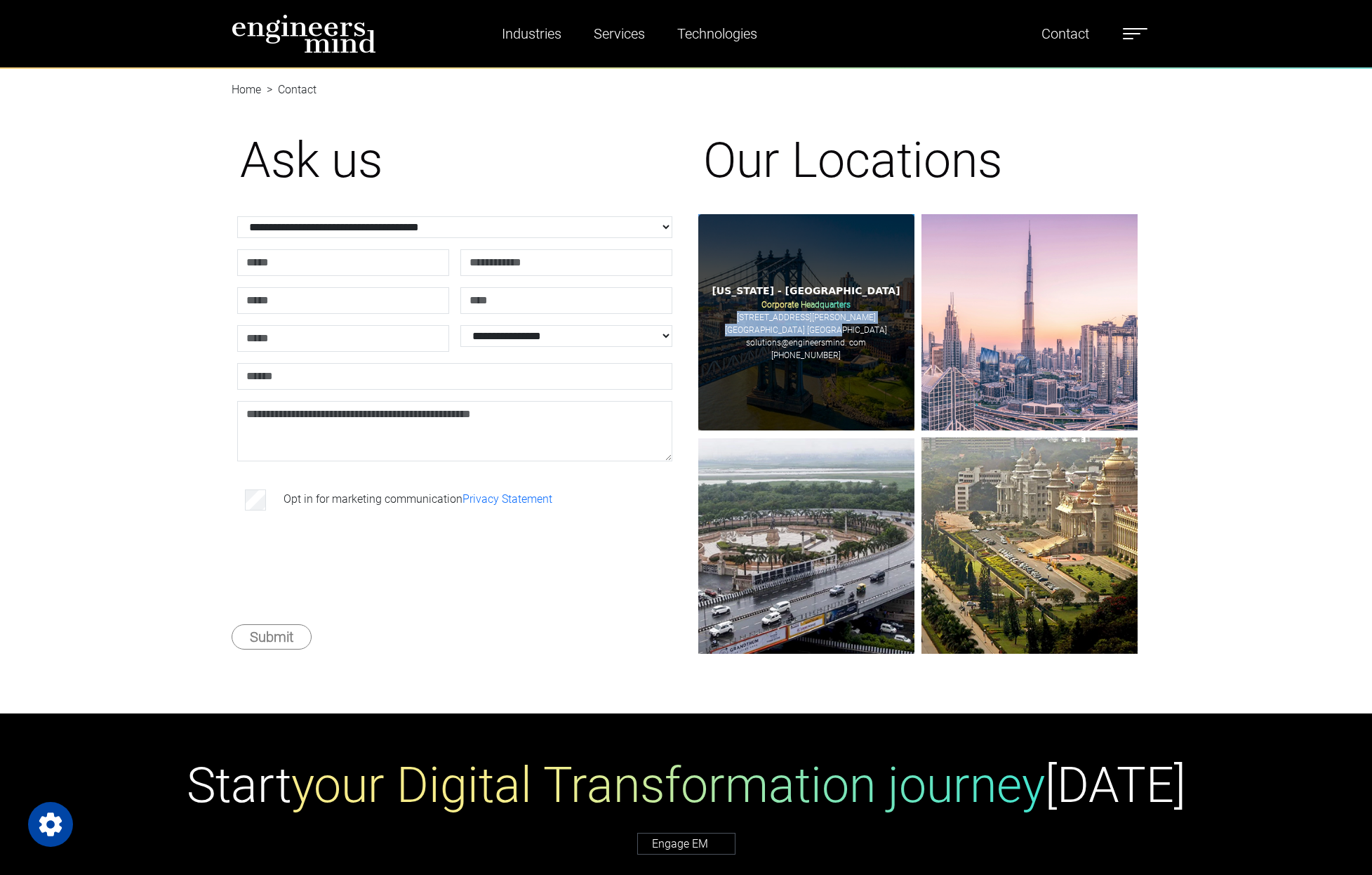
drag, startPoint x: 772, startPoint y: 320, endPoint x: 858, endPoint y: 328, distance: 86.4
click at [858, 328] on div "New Jersey - USA Corporate Headquarters 185 Hudson Street Jersey City, NJ 07302…" at bounding box center [806, 322] width 216 height 216
copy div "185 Hudson Street Jersey City, NJ 07302 USA"
